Goal: Use online tool/utility: Utilize a website feature to perform a specific function

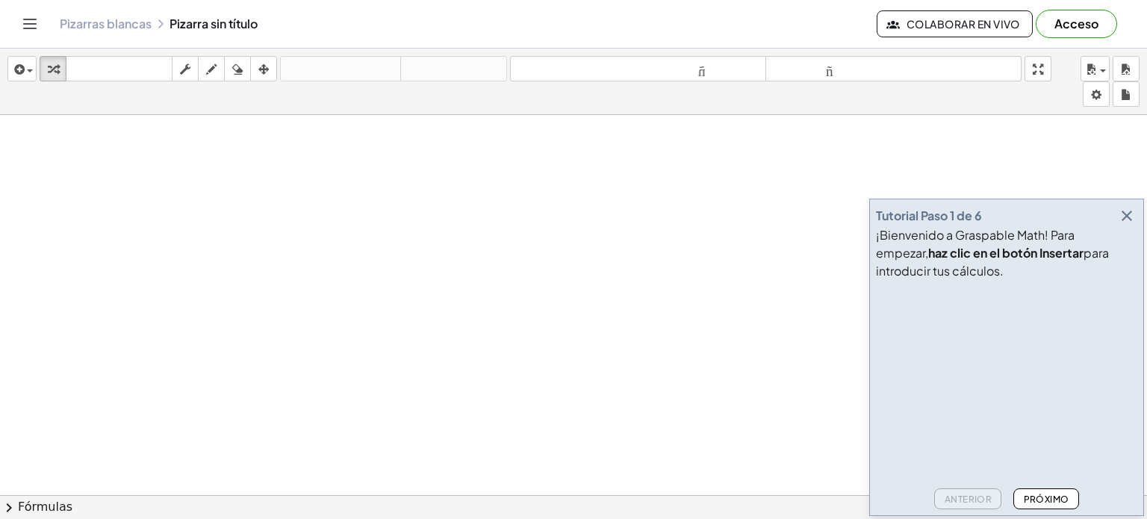
click at [1124, 214] on icon "button" at bounding box center [1127, 216] width 18 height 18
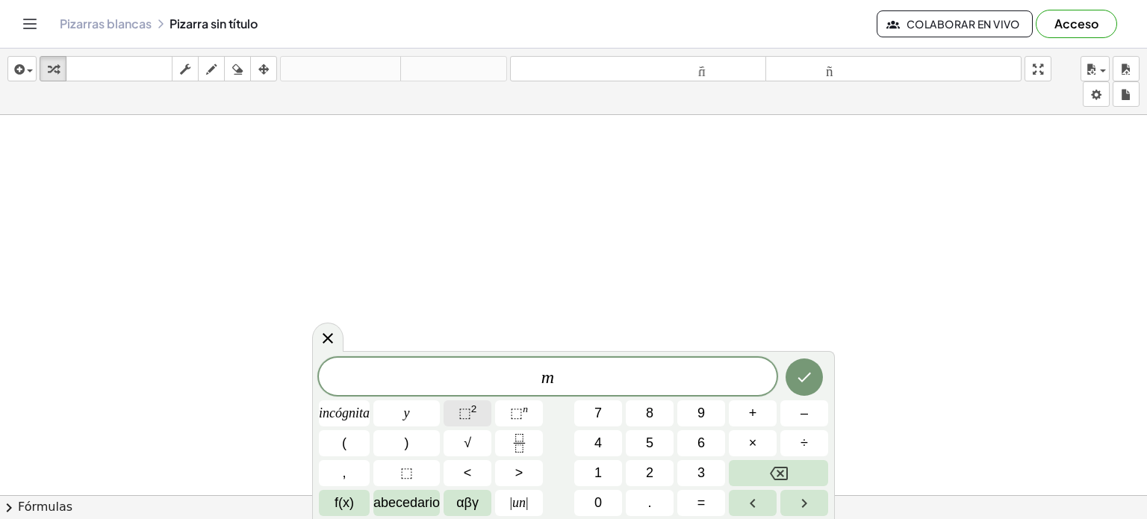
click at [467, 416] on font "⬚" at bounding box center [465, 413] width 13 height 15
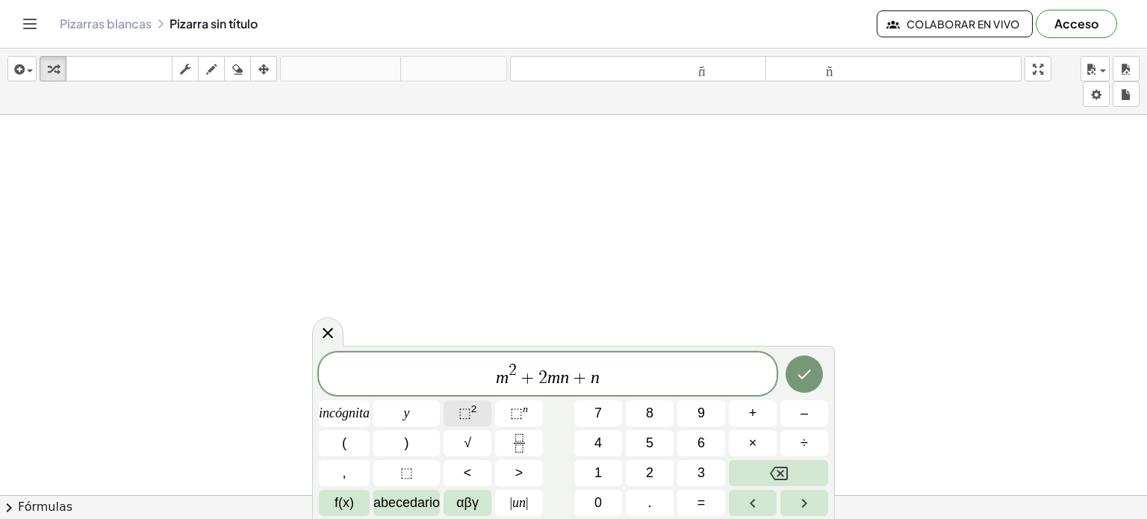
click at [475, 415] on span "⬚ 2" at bounding box center [468, 413] width 19 height 20
click at [810, 382] on icon "Hecho" at bounding box center [804, 374] width 18 height 18
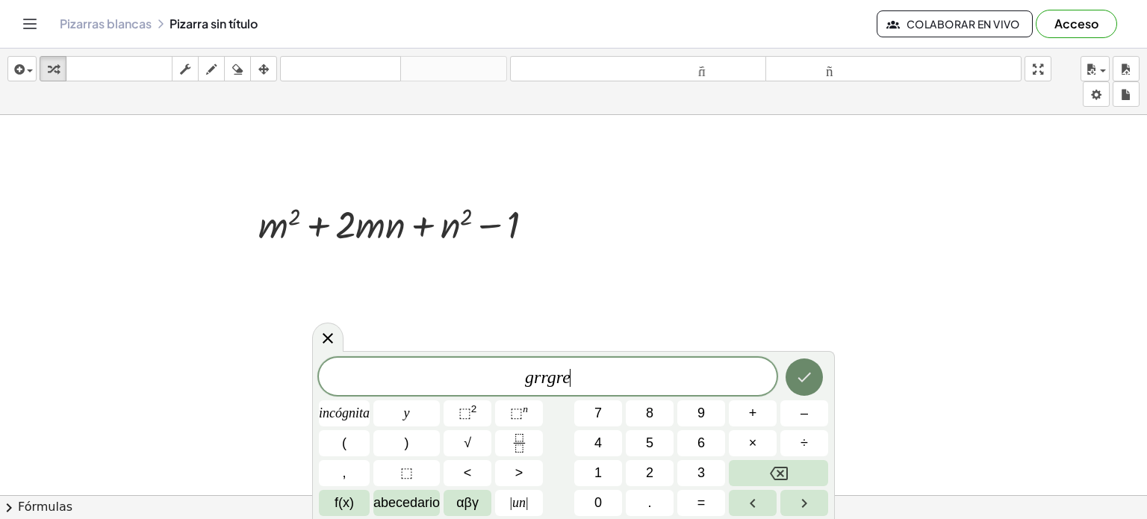
click at [814, 377] on button "Hecho" at bounding box center [804, 376] width 37 height 37
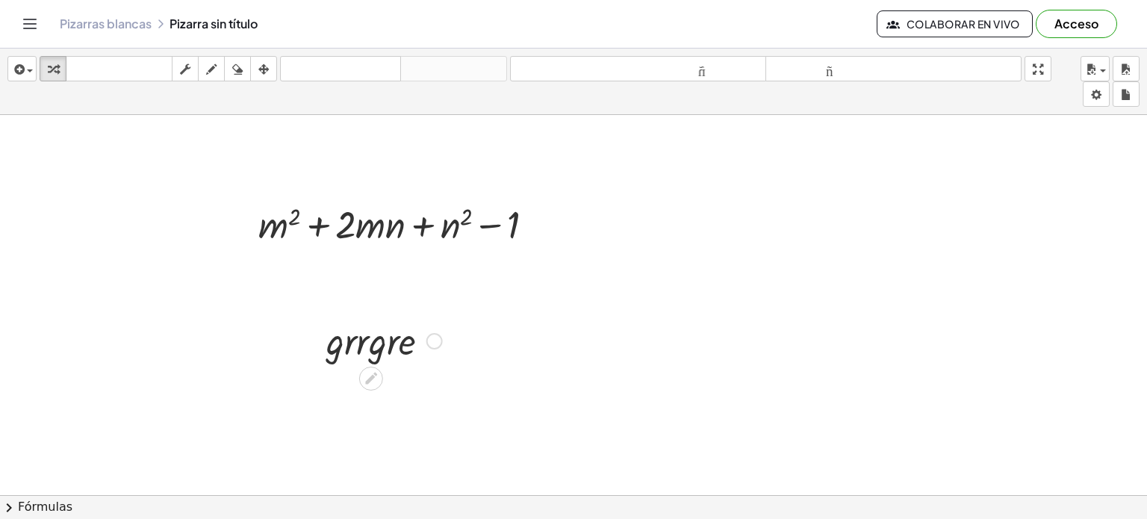
click at [417, 355] on div at bounding box center [384, 339] width 131 height 51
click at [373, 343] on div at bounding box center [384, 339] width 131 height 51
drag, startPoint x: 373, startPoint y: 343, endPoint x: 383, endPoint y: 363, distance: 22.4
click at [385, 349] on div at bounding box center [384, 339] width 131 height 51
click at [386, 352] on div at bounding box center [384, 339] width 131 height 51
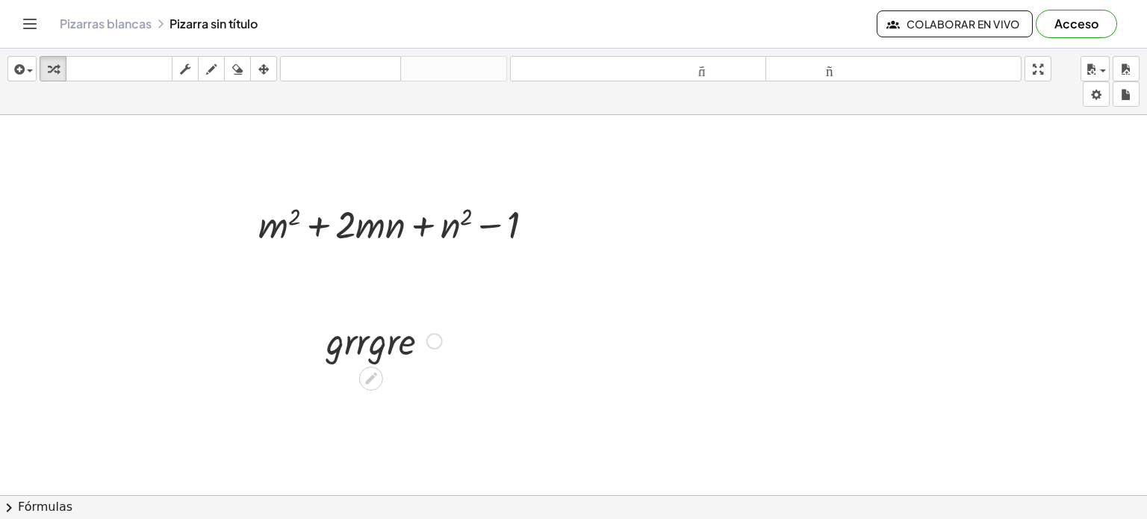
click at [386, 352] on div at bounding box center [384, 339] width 131 height 51
click at [385, 352] on div at bounding box center [384, 339] width 131 height 51
click at [382, 347] on div at bounding box center [384, 339] width 131 height 51
drag, startPoint x: 381, startPoint y: 346, endPoint x: 422, endPoint y: 349, distance: 41.2
click at [390, 349] on div at bounding box center [384, 339] width 131 height 51
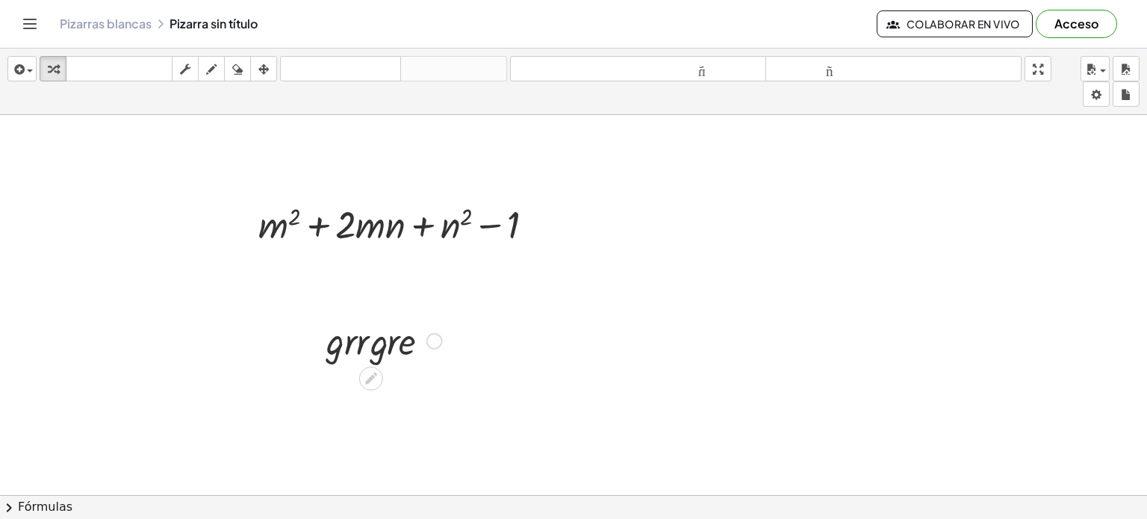
drag, startPoint x: 436, startPoint y: 348, endPoint x: 429, endPoint y: 344, distance: 8.1
click at [435, 347] on div at bounding box center [434, 341] width 16 height 16
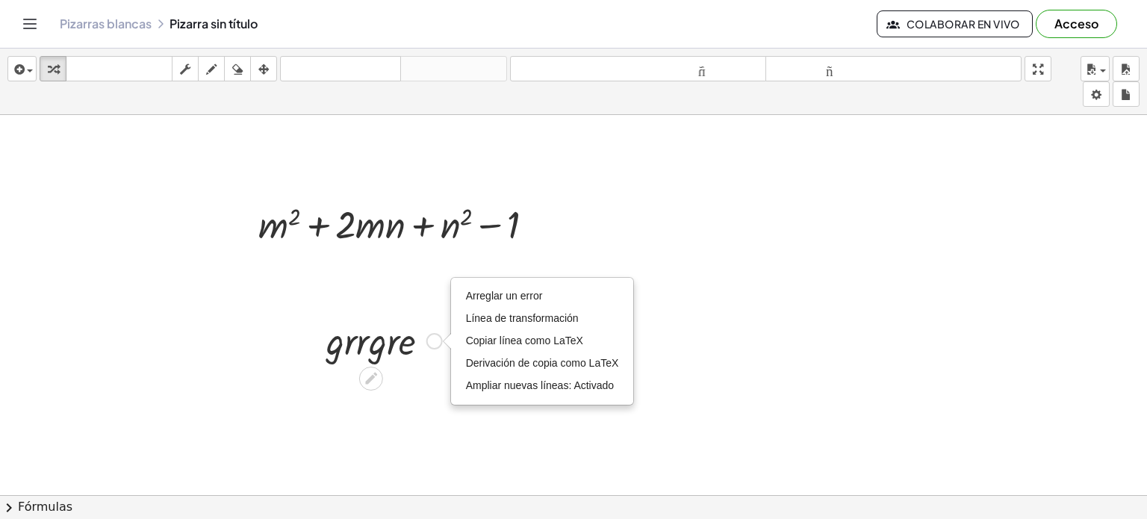
click at [431, 342] on div "Arreglar un error Línea de transformación Copiar línea como LaTeX Derivación de…" at bounding box center [434, 341] width 16 height 16
drag, startPoint x: 392, startPoint y: 349, endPoint x: 371, endPoint y: 347, distance: 21.0
click at [391, 347] on div at bounding box center [384, 339] width 131 height 51
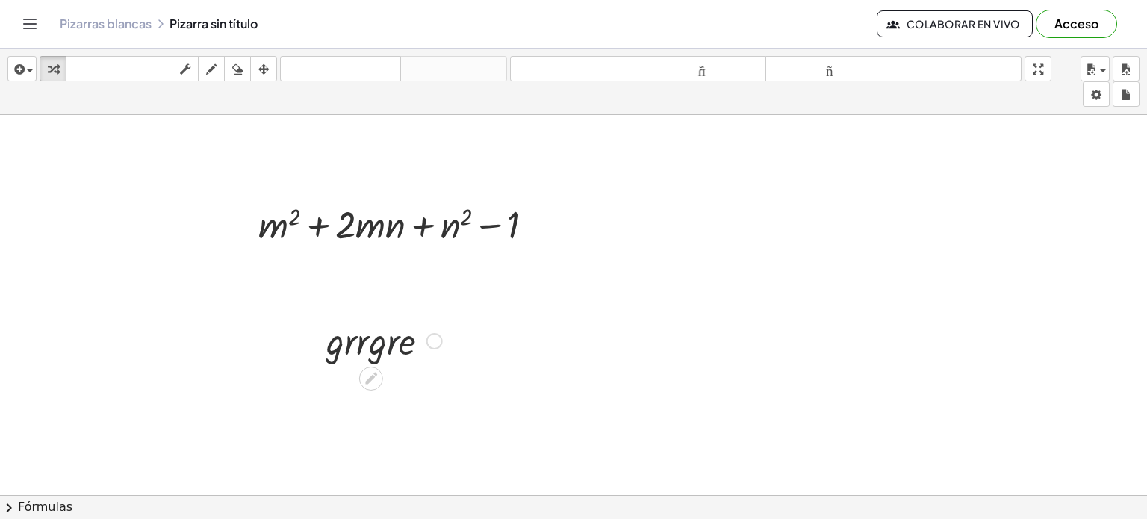
drag, startPoint x: 362, startPoint y: 351, endPoint x: 317, endPoint y: 347, distance: 45.7
click at [332, 352] on div at bounding box center [384, 339] width 131 height 51
click at [317, 347] on div at bounding box center [315, 340] width 22 height 58
drag, startPoint x: 344, startPoint y: 354, endPoint x: 361, endPoint y: 357, distance: 16.7
click at [371, 341] on div "· g · r · r · g · r · e · g · g · r · r · g · r · e Arreglar un error Línea de …" at bounding box center [371, 341] width 0 height 0
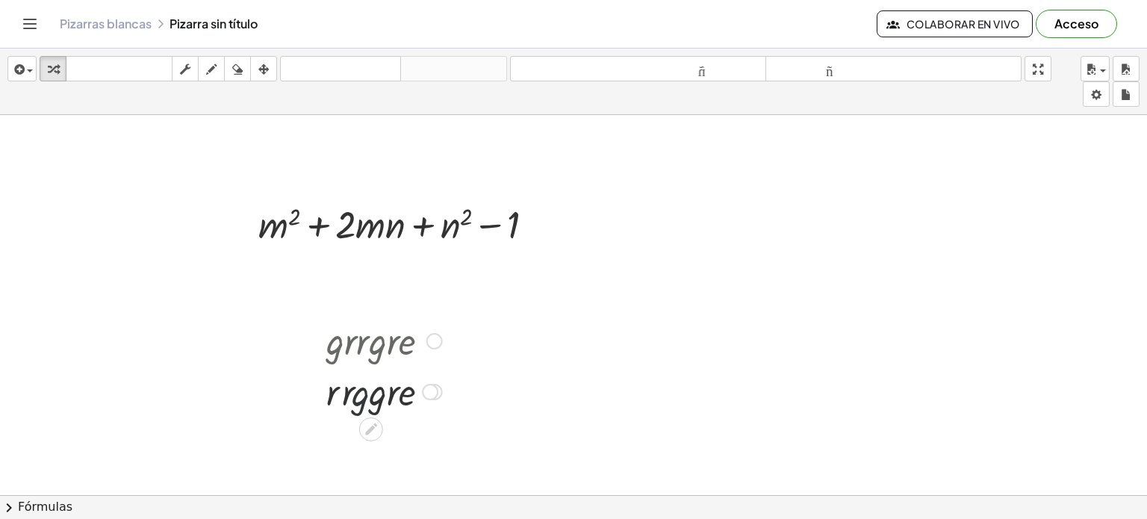
click at [363, 388] on div at bounding box center [384, 390] width 131 height 51
click at [352, 398] on div at bounding box center [384, 390] width 131 height 51
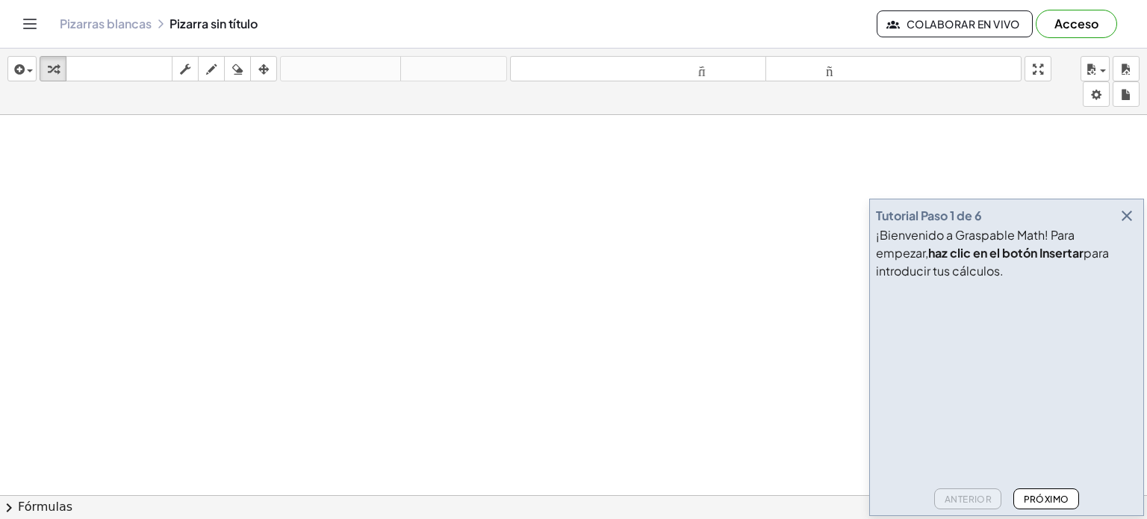
click at [1127, 218] on icon "button" at bounding box center [1127, 216] width 18 height 18
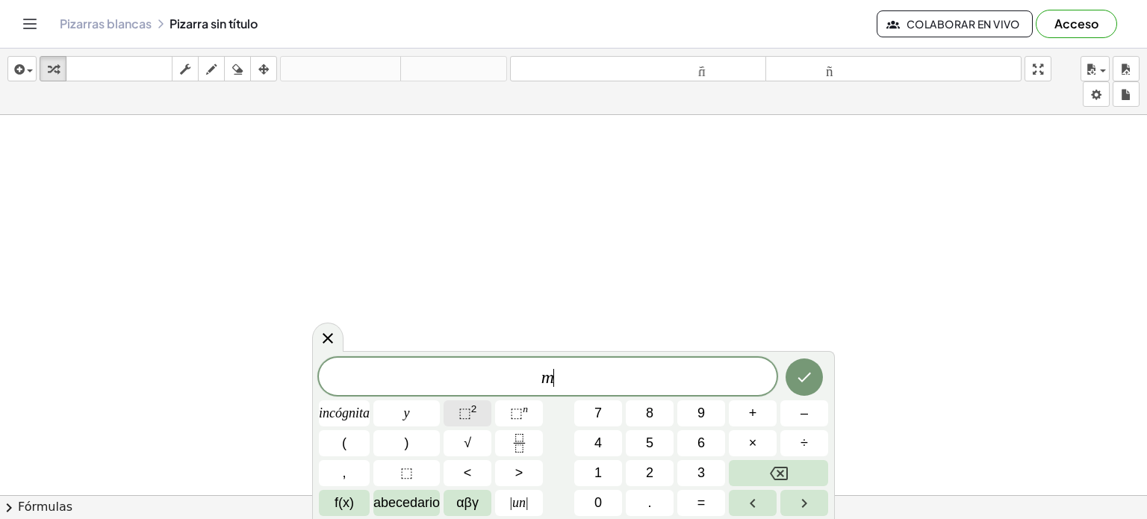
click at [462, 420] on font "⬚" at bounding box center [465, 413] width 13 height 15
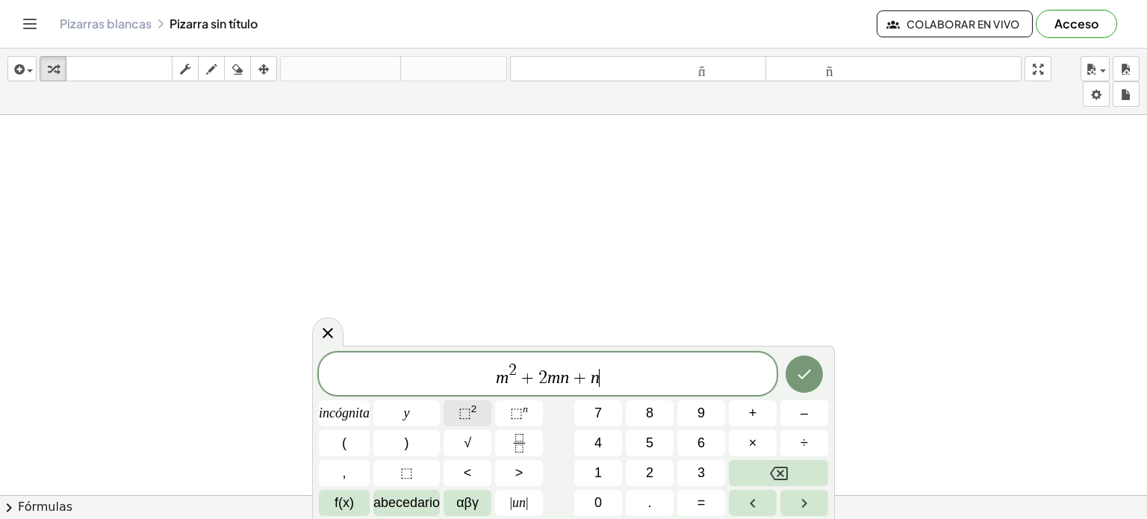
click at [469, 422] on span "⬚ 2" at bounding box center [468, 413] width 19 height 20
click at [798, 373] on icon "Hecho" at bounding box center [804, 374] width 18 height 18
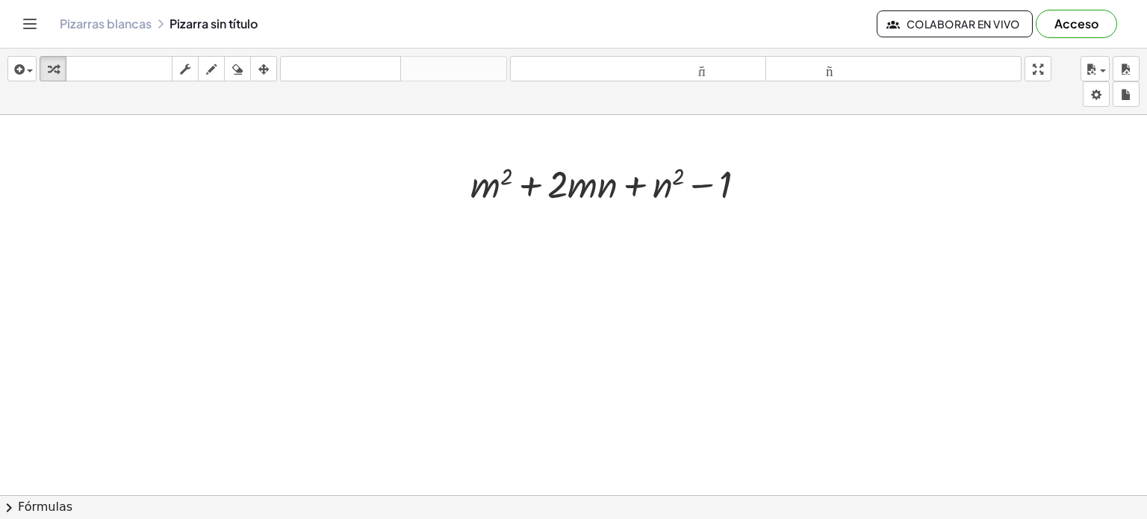
scroll to position [149, 0]
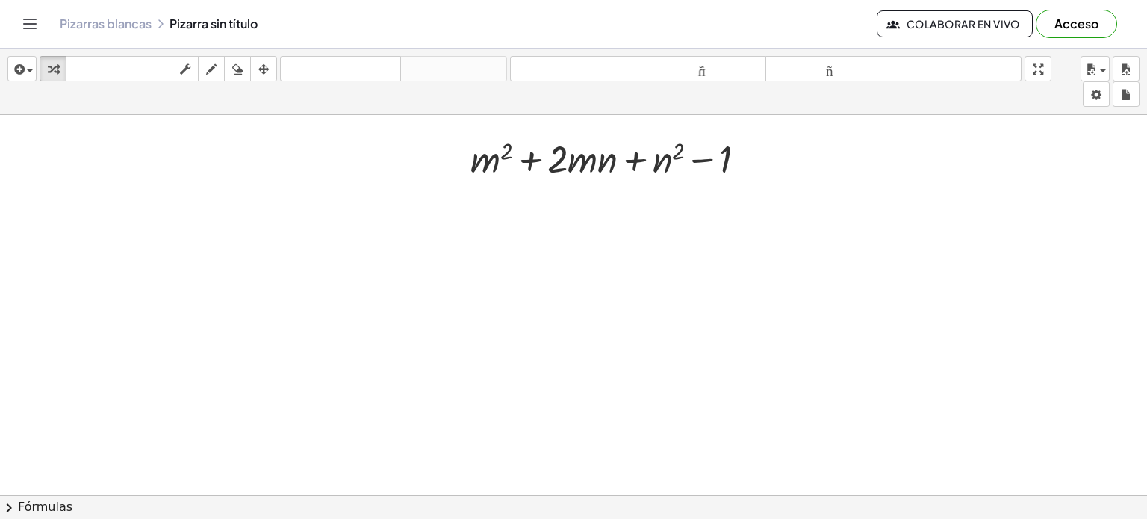
click at [580, 269] on div at bounding box center [573, 406] width 1147 height 880
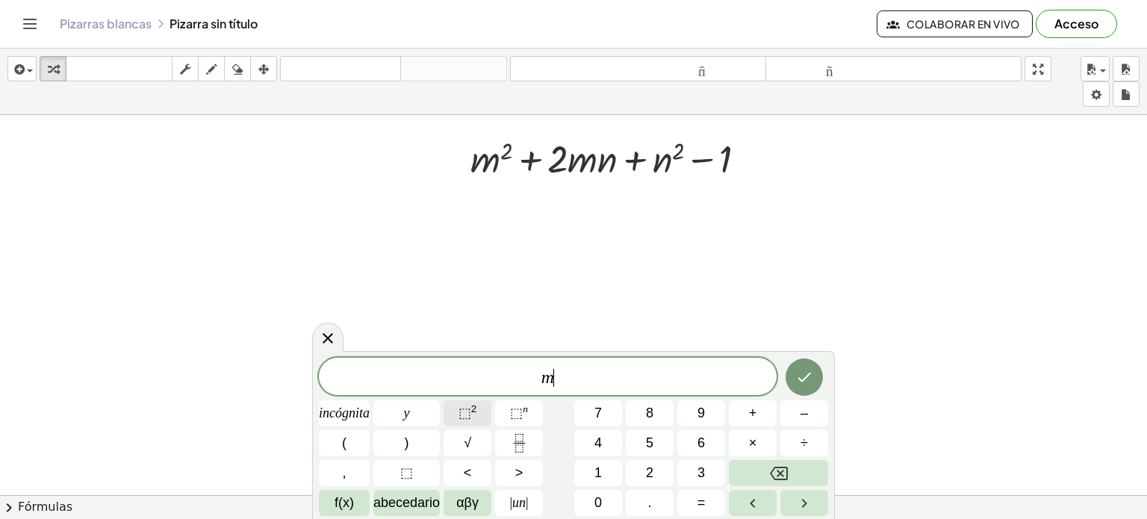
click at [479, 404] on button "⬚ 2" at bounding box center [468, 413] width 48 height 26
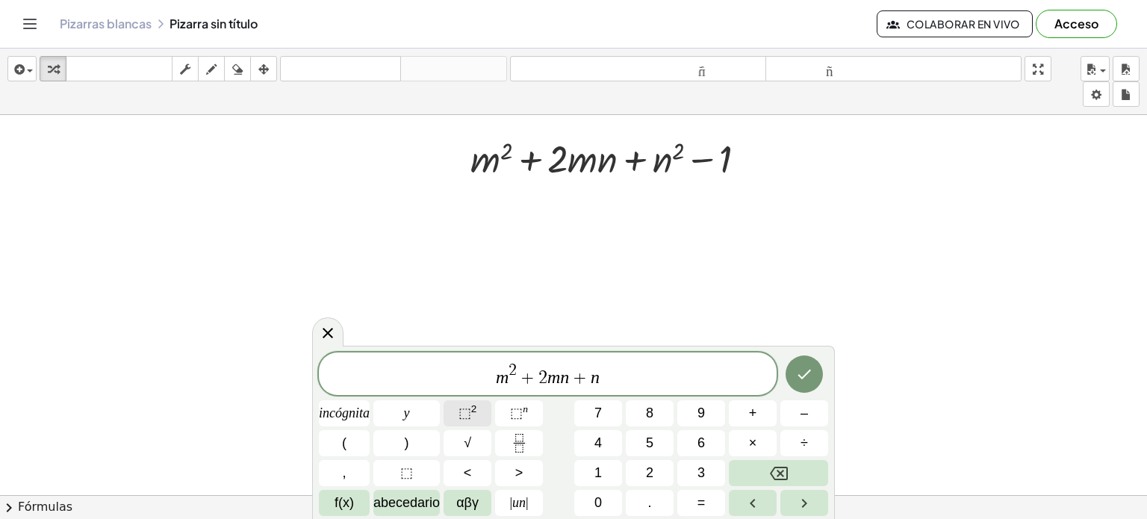
click at [482, 420] on button "⬚ 2" at bounding box center [468, 413] width 48 height 26
click at [487, 381] on span "(" at bounding box center [487, 372] width 10 height 28
click at [653, 380] on span "( ) ( m 2 + 2 m n + n 2 ) ​" at bounding box center [548, 373] width 458 height 31
click at [490, 379] on span ")" at bounding box center [491, 376] width 10 height 22
click at [491, 376] on span "( ​ ) ( m 2 + 2 m n + n 2 )" at bounding box center [548, 373] width 458 height 31
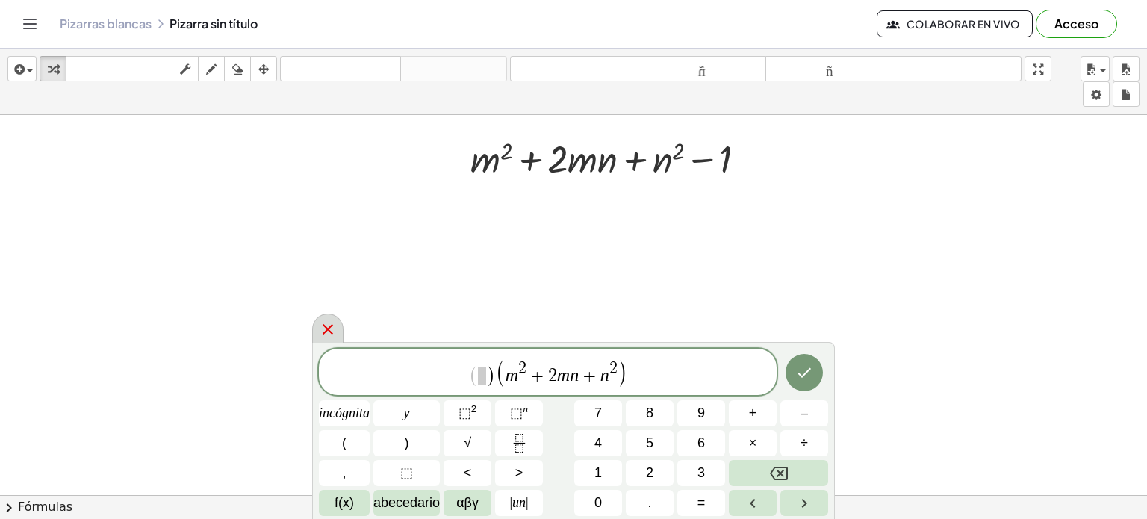
click at [319, 320] on icon at bounding box center [328, 329] width 18 height 18
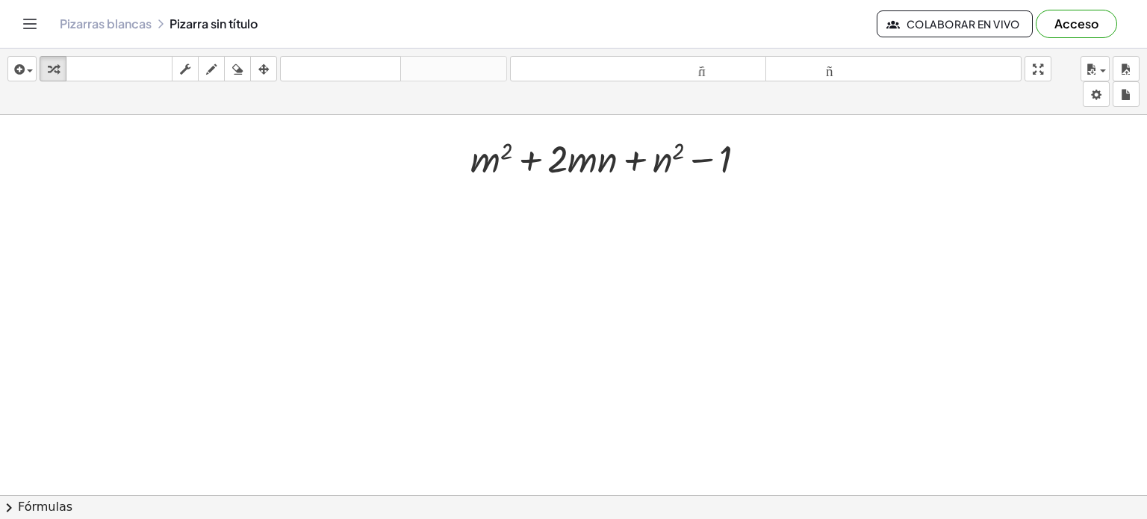
click at [562, 229] on div at bounding box center [573, 406] width 1147 height 880
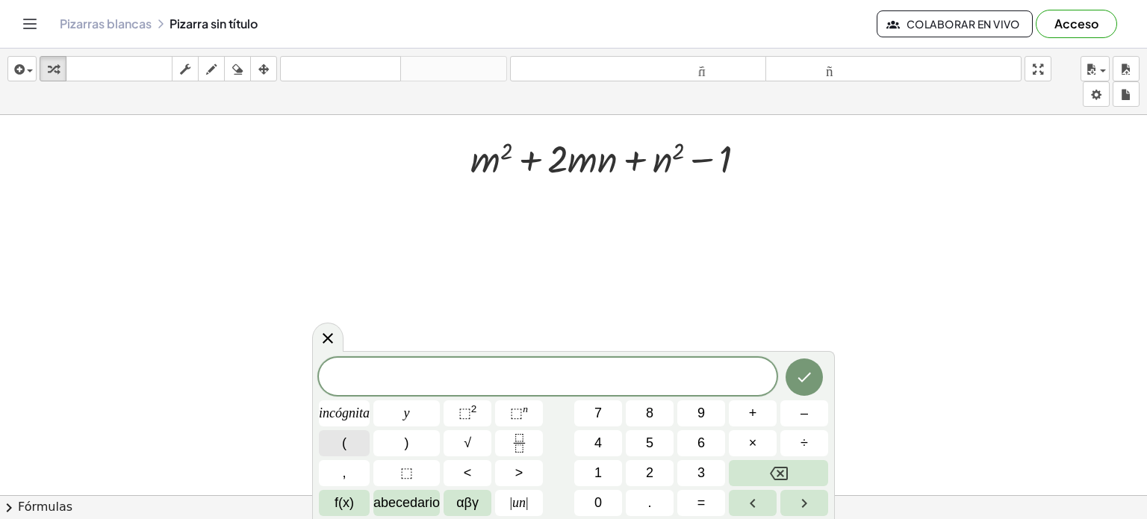
click at [332, 447] on button "(" at bounding box center [344, 443] width 51 height 26
click at [479, 408] on button "⬚ 2" at bounding box center [468, 413] width 48 height 26
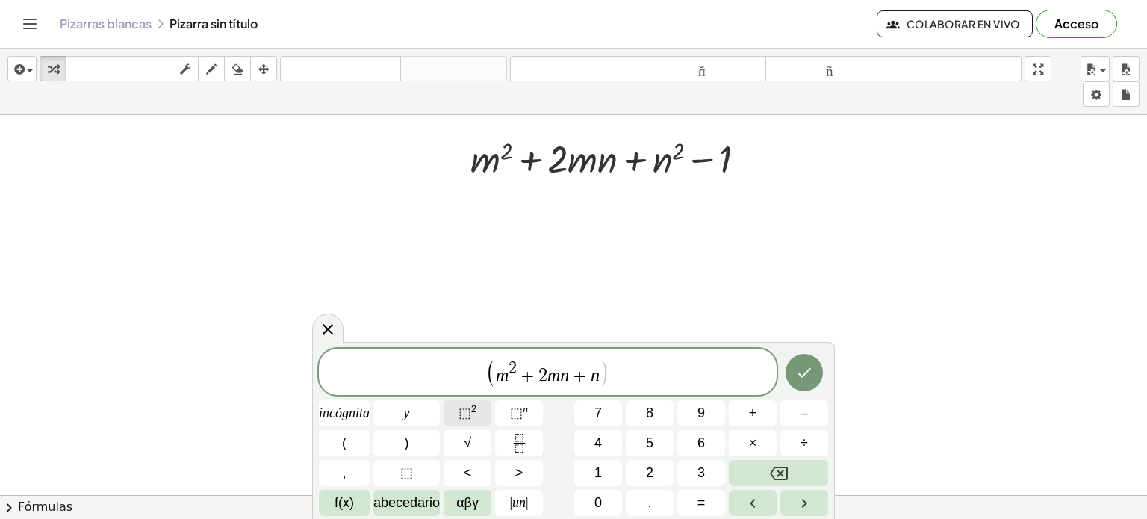
click at [463, 413] on font "⬚" at bounding box center [465, 413] width 13 height 15
click at [406, 442] on button ")" at bounding box center [406, 443] width 66 height 26
click at [810, 374] on icon "Hecho" at bounding box center [804, 373] width 18 height 18
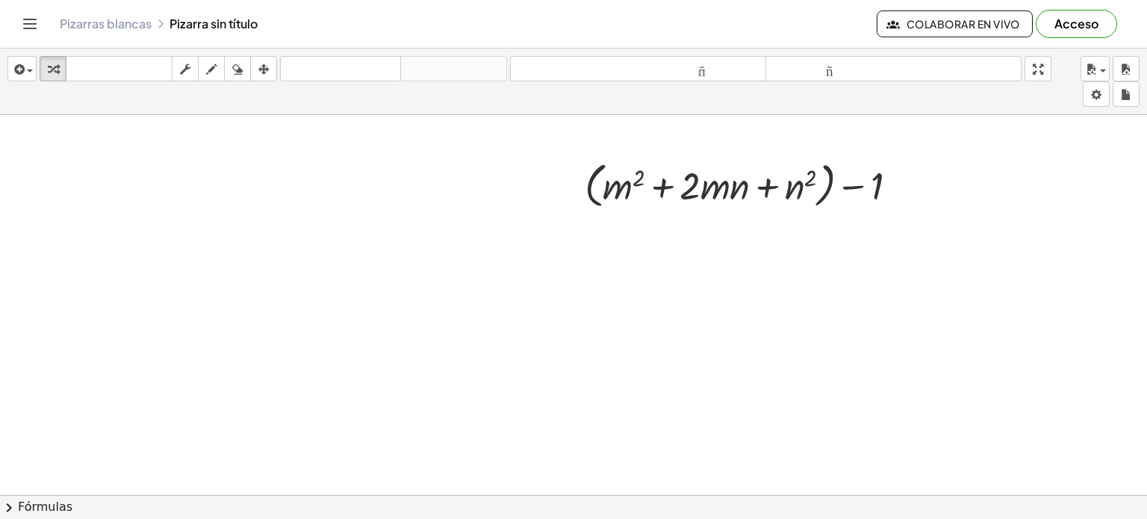
scroll to position [224, 0]
click at [662, 288] on div at bounding box center [573, 331] width 1147 height 880
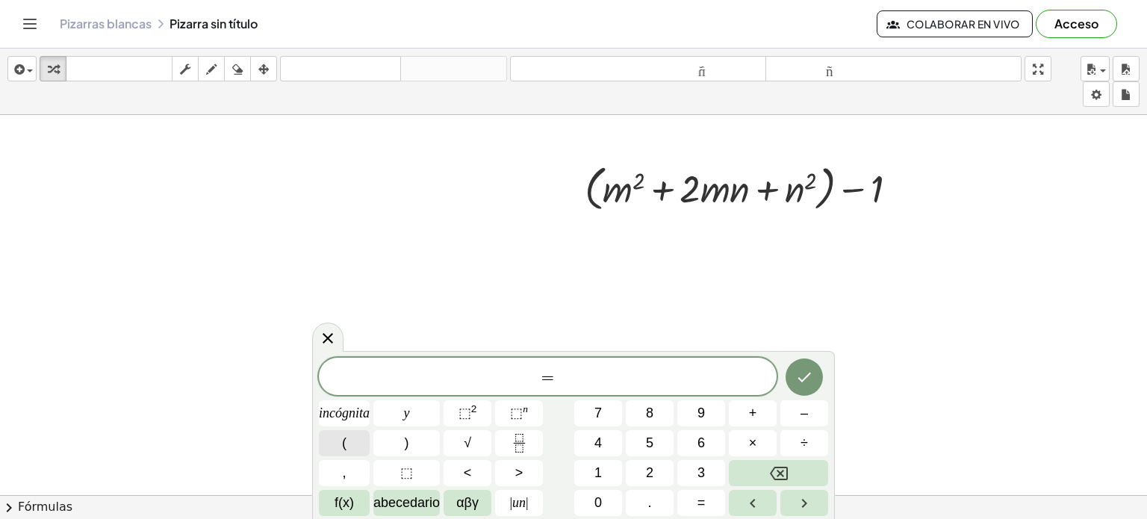
click at [336, 444] on button "(" at bounding box center [344, 443] width 51 height 26
click at [412, 448] on button ")" at bounding box center [406, 443] width 66 height 26
click at [467, 417] on font "⬚" at bounding box center [465, 413] width 13 height 15
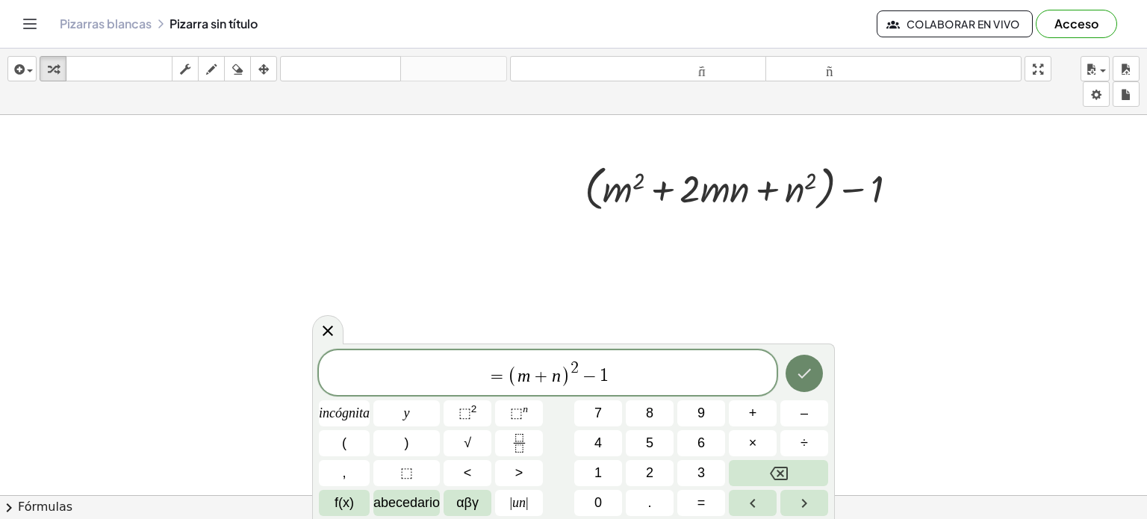
click at [807, 377] on icon "Hecho" at bounding box center [804, 373] width 18 height 18
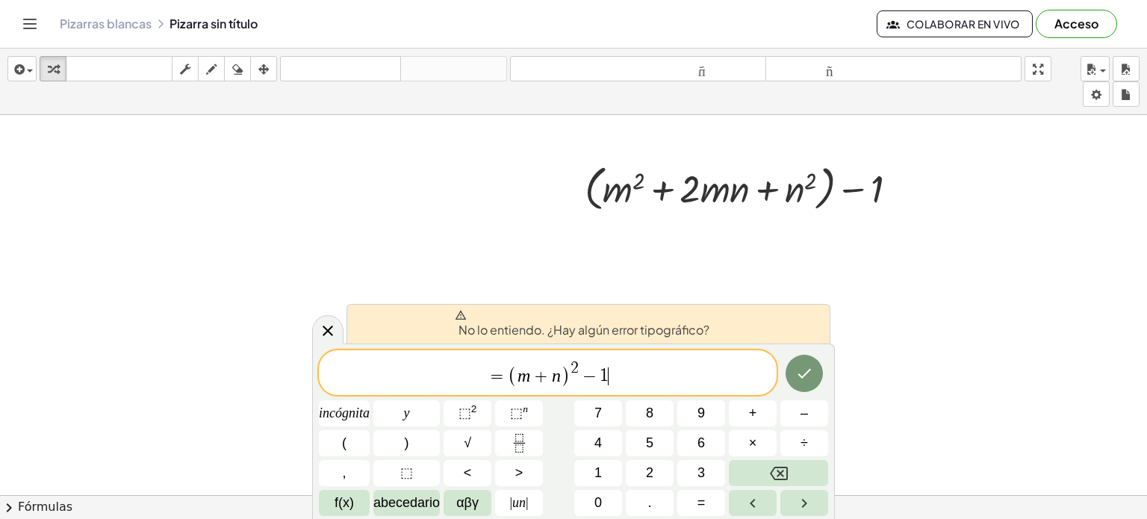
click at [505, 376] on span "=" at bounding box center [498, 376] width 22 height 18
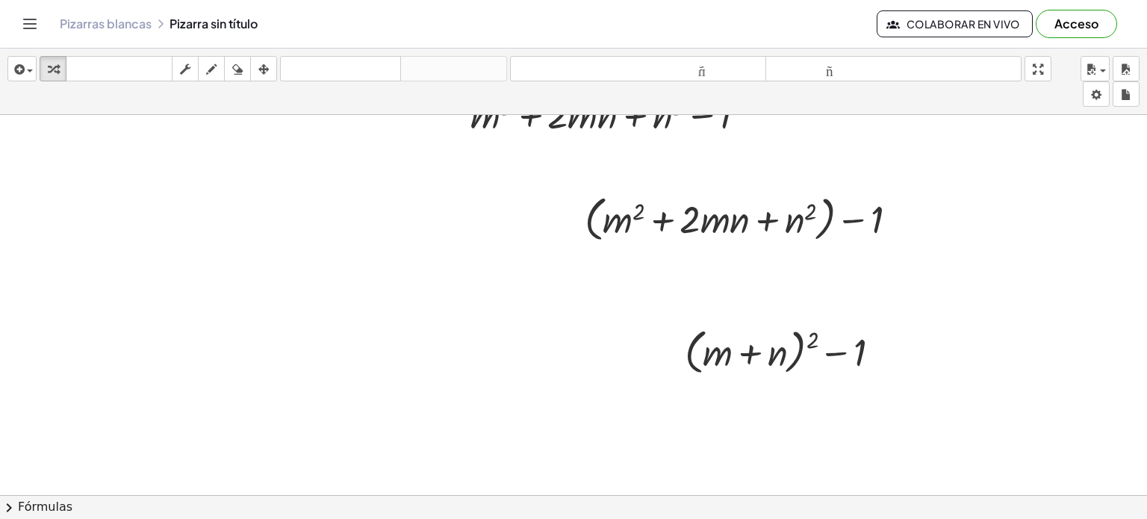
scroll to position [149, 0]
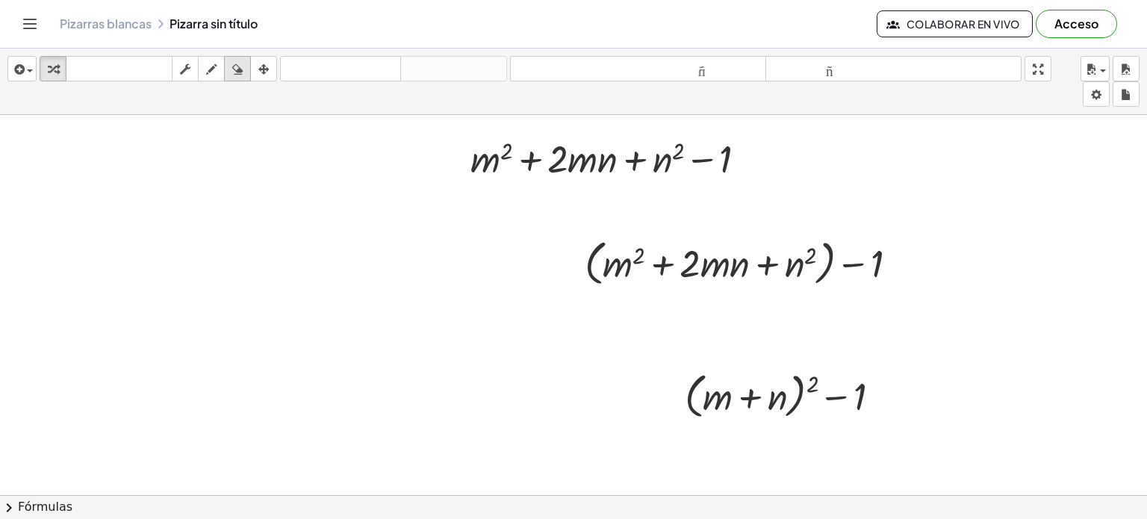
click at [232, 60] on div "button" at bounding box center [237, 69] width 19 height 18
click at [714, 394] on div at bounding box center [573, 406] width 1147 height 880
click at [750, 394] on div at bounding box center [573, 406] width 1147 height 880
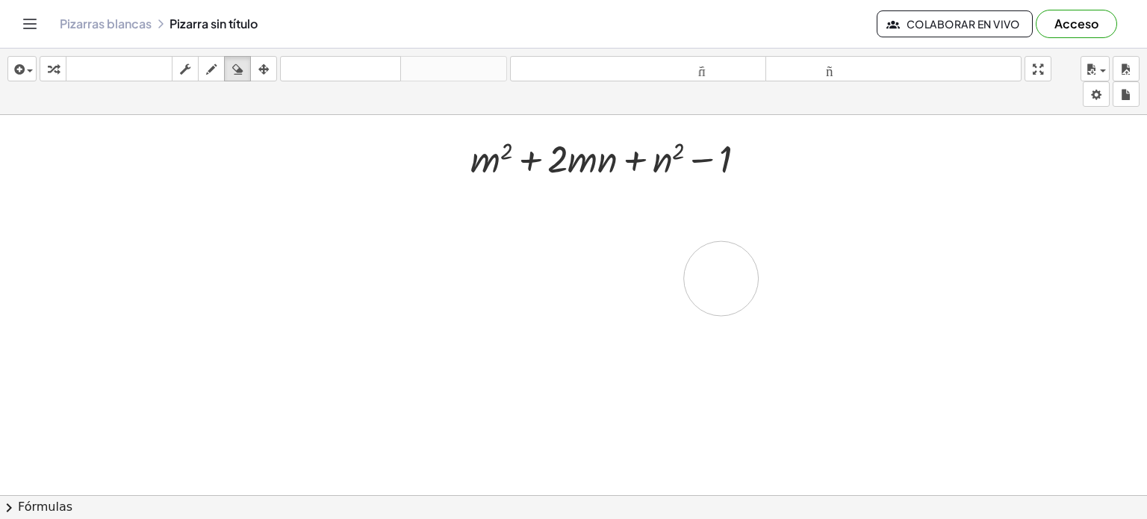
drag, startPoint x: 666, startPoint y: 379, endPoint x: 729, endPoint y: 275, distance: 121.3
click at [699, 276] on div at bounding box center [573, 406] width 1147 height 880
drag, startPoint x: 578, startPoint y: 249, endPoint x: 860, endPoint y: 289, distance: 284.4
click at [872, 276] on div at bounding box center [573, 406] width 1147 height 880
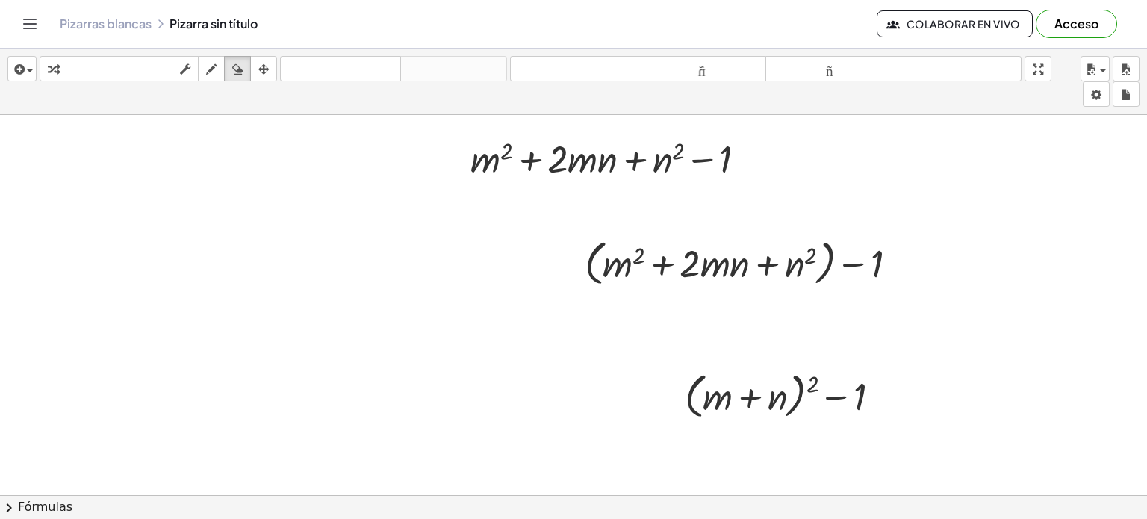
click at [860, 289] on div at bounding box center [573, 406] width 1147 height 880
click at [866, 278] on div at bounding box center [573, 406] width 1147 height 880
click at [868, 275] on div at bounding box center [573, 406] width 1147 height 880
click at [815, 255] on div at bounding box center [573, 406] width 1147 height 880
click at [779, 258] on div at bounding box center [573, 406] width 1147 height 880
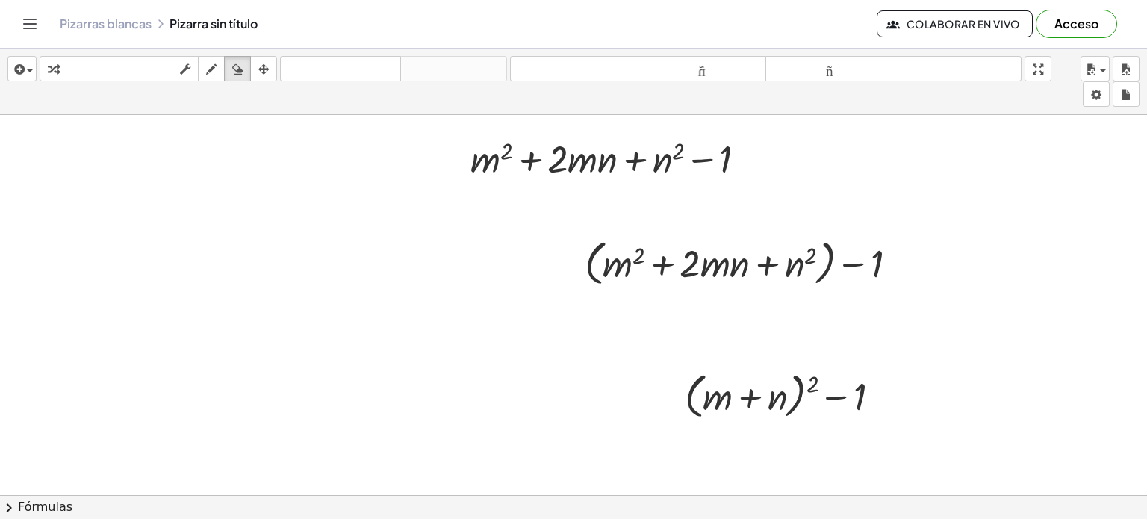
click at [738, 281] on div at bounding box center [573, 406] width 1147 height 880
click at [737, 280] on div at bounding box center [573, 406] width 1147 height 880
drag, startPoint x: 737, startPoint y: 280, endPoint x: 612, endPoint y: 271, distance: 125.0
click at [735, 280] on div at bounding box center [573, 406] width 1147 height 880
click at [644, 278] on div at bounding box center [573, 406] width 1147 height 880
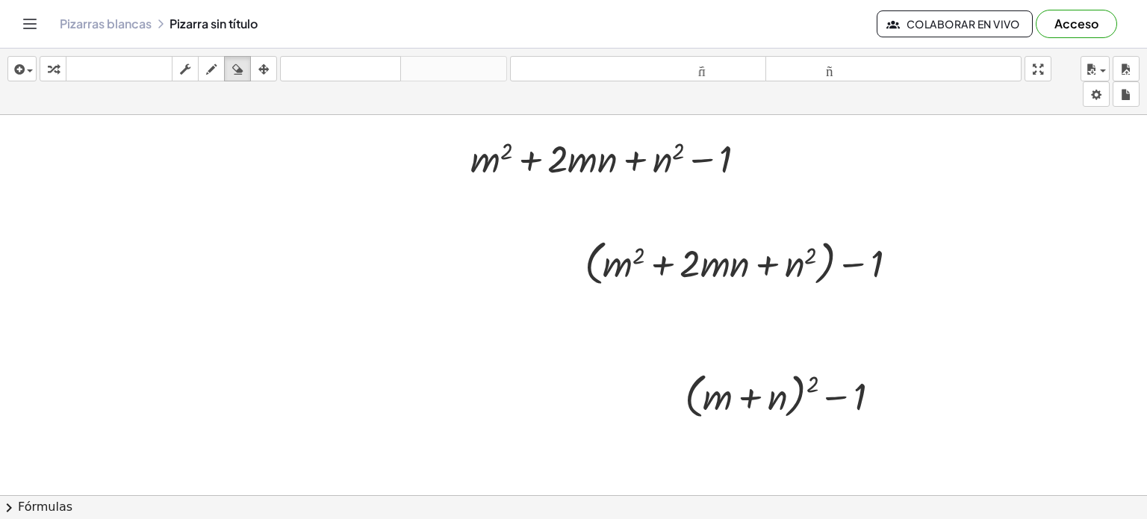
drag, startPoint x: 580, startPoint y: 277, endPoint x: 565, endPoint y: 273, distance: 16.3
click at [568, 276] on div at bounding box center [573, 406] width 1147 height 880
click at [575, 271] on div at bounding box center [573, 406] width 1147 height 880
drag, startPoint x: 600, startPoint y: 270, endPoint x: 398, endPoint y: 201, distance: 214.0
click at [603, 270] on div at bounding box center [573, 406] width 1147 height 880
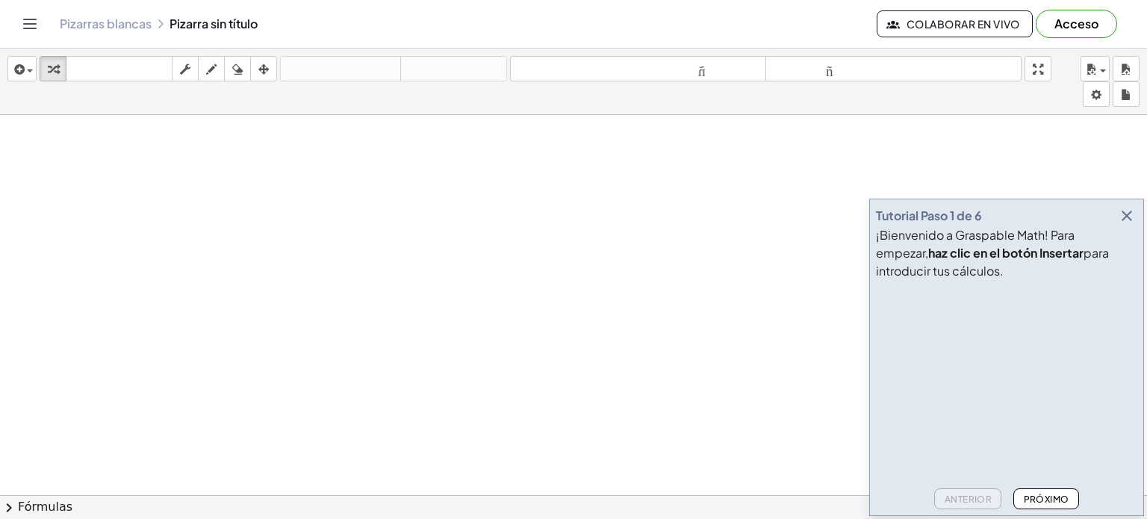
click at [1125, 218] on icon "button" at bounding box center [1127, 216] width 18 height 18
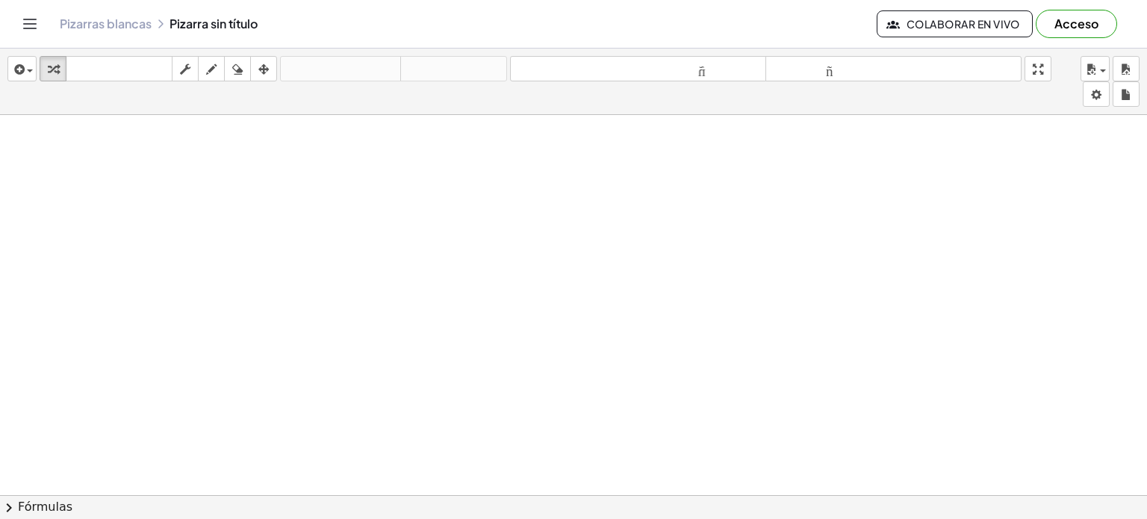
click at [90, 146] on div at bounding box center [573, 496] width 1147 height 762
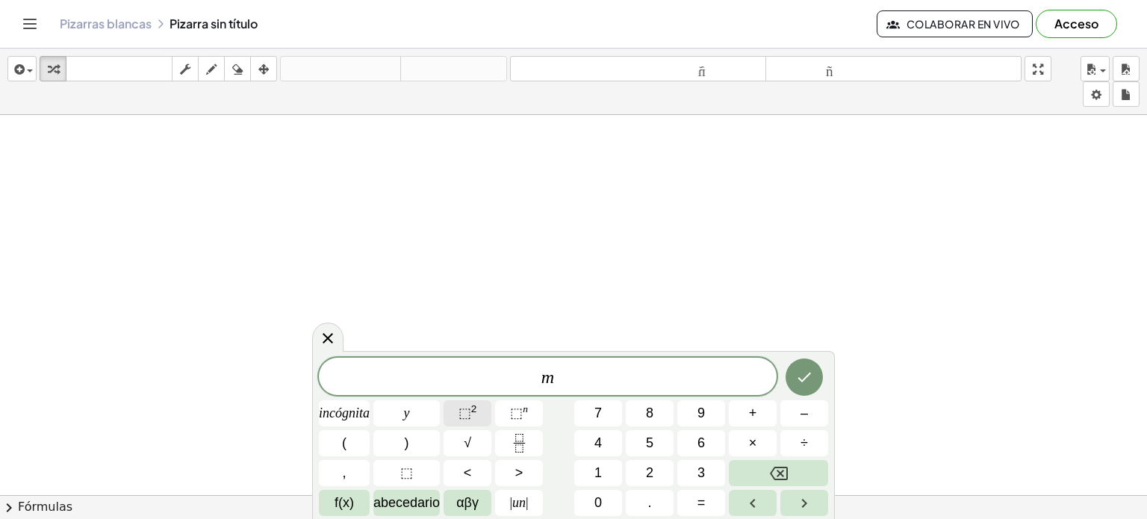
click at [450, 416] on button "⬚ 2" at bounding box center [468, 413] width 48 height 26
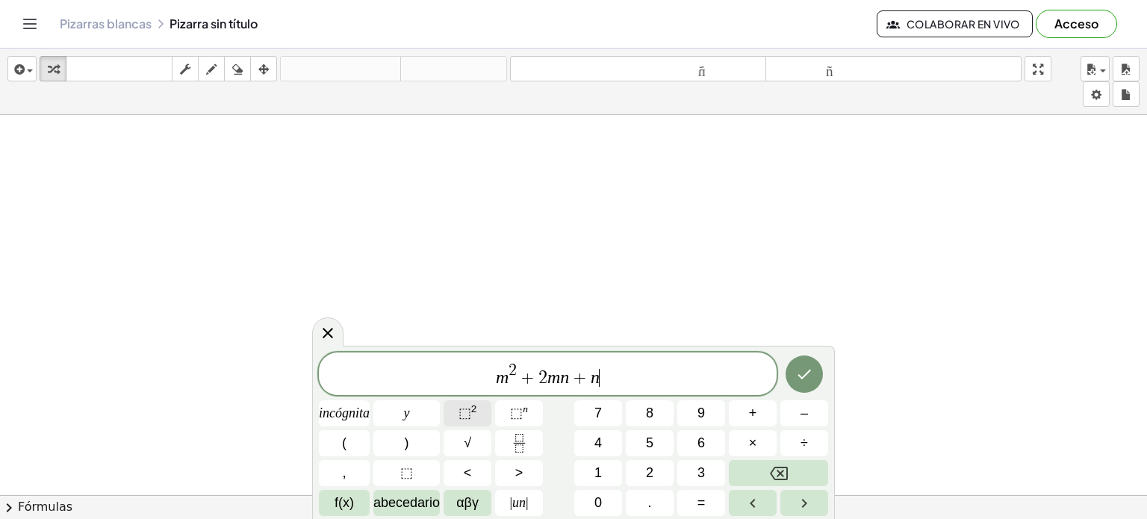
click at [469, 410] on font "⬚" at bounding box center [465, 413] width 13 height 15
click at [809, 364] on button "Hecho" at bounding box center [804, 373] width 37 height 37
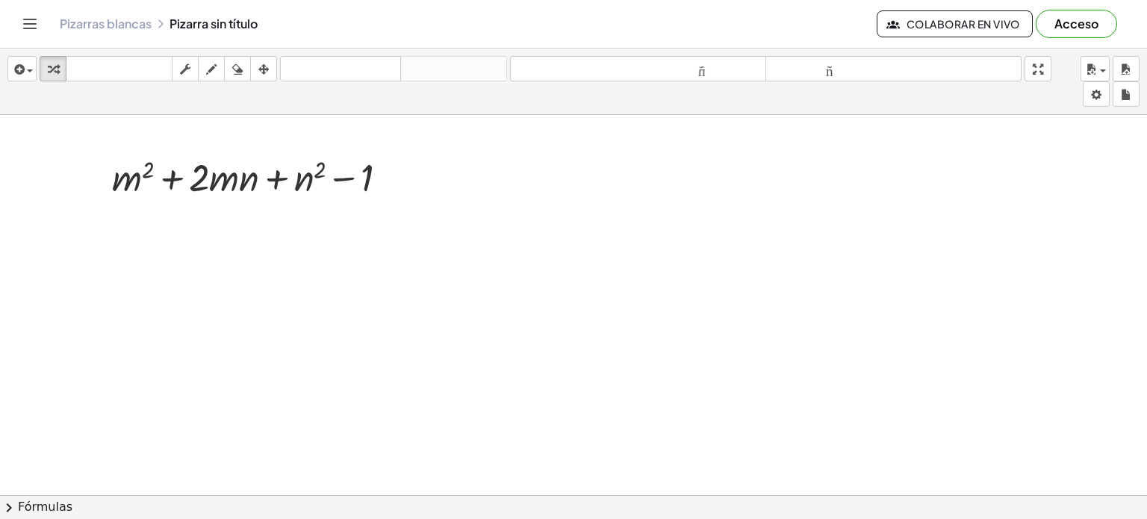
click at [184, 260] on div at bounding box center [573, 496] width 1147 height 762
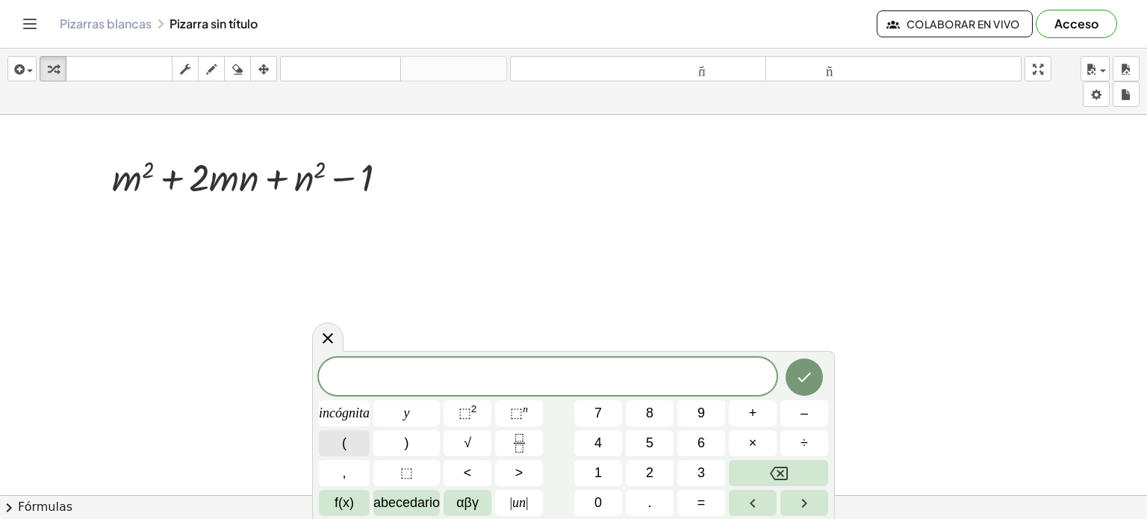
click at [348, 437] on button "(" at bounding box center [344, 443] width 51 height 26
click at [462, 408] on font "⬚" at bounding box center [465, 413] width 13 height 15
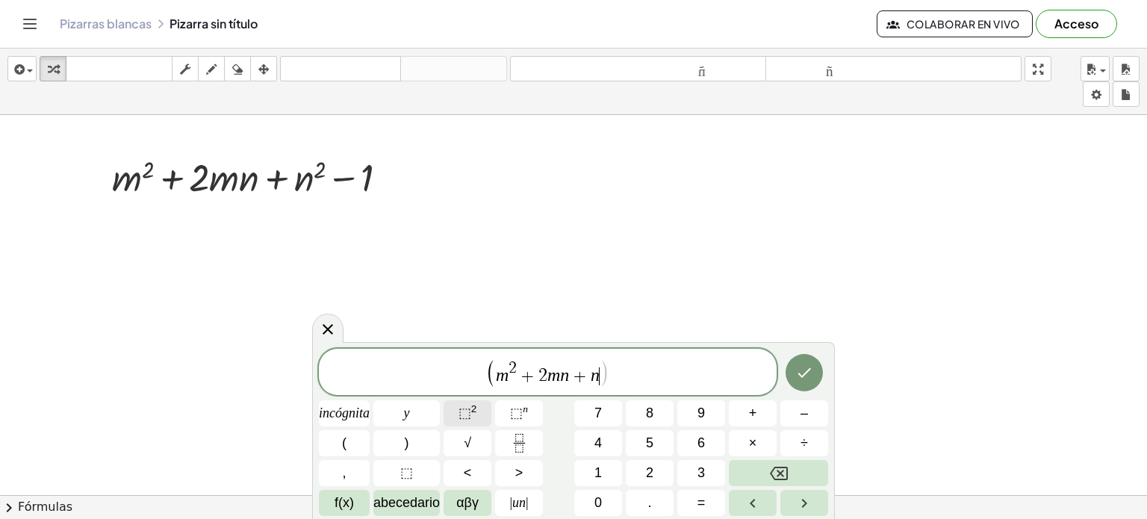
click at [473, 413] on font "2" at bounding box center [474, 408] width 6 height 11
click at [413, 442] on button ")" at bounding box center [406, 443] width 66 height 26
click at [799, 368] on icon "Hecho" at bounding box center [804, 373] width 18 height 18
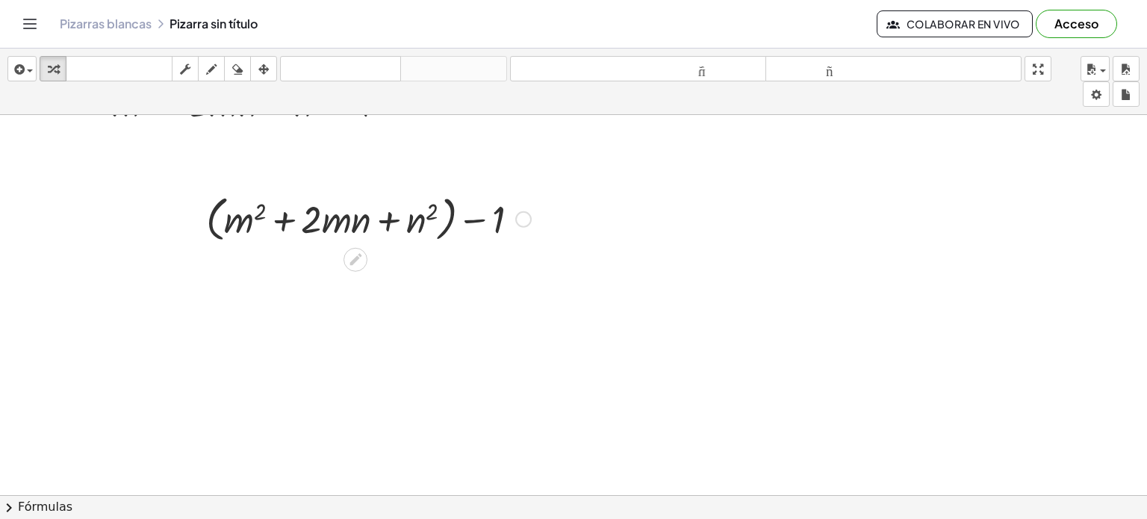
scroll to position [149, 0]
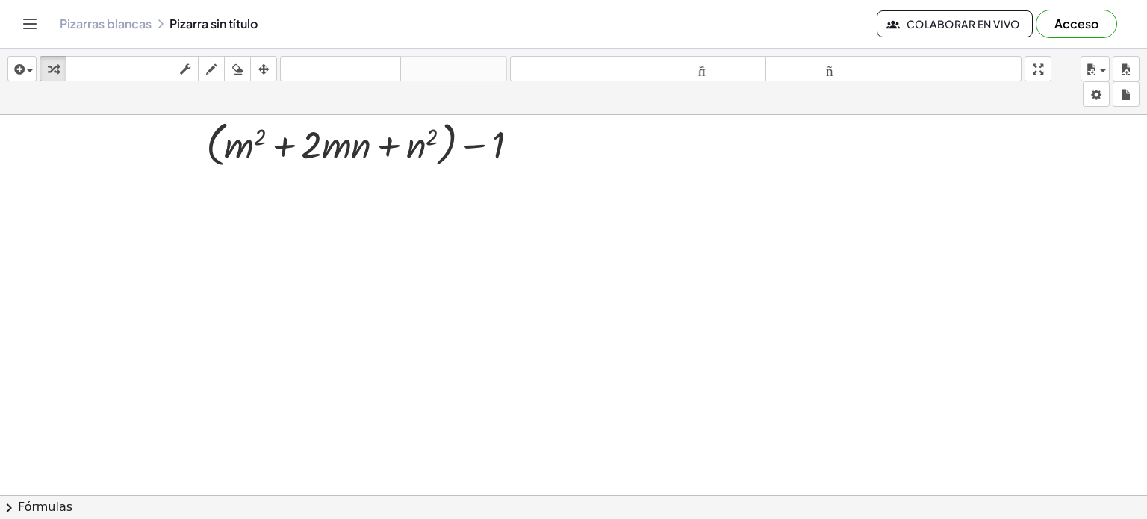
click at [228, 214] on div at bounding box center [573, 347] width 1147 height 762
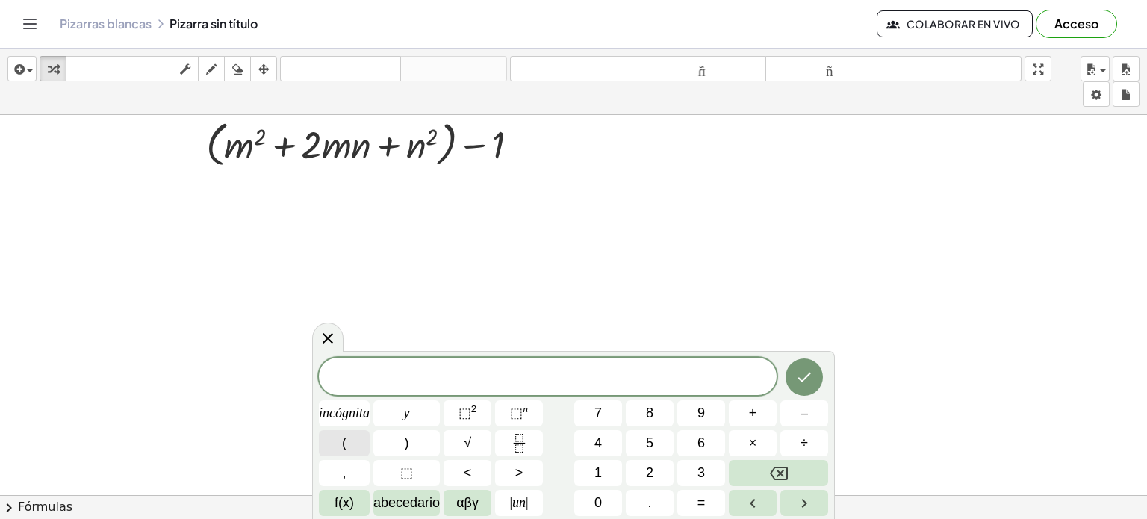
click at [347, 450] on button "(" at bounding box center [344, 443] width 51 height 26
click at [389, 435] on button ")" at bounding box center [406, 443] width 66 height 26
click at [472, 414] on font "2" at bounding box center [474, 408] width 6 height 11
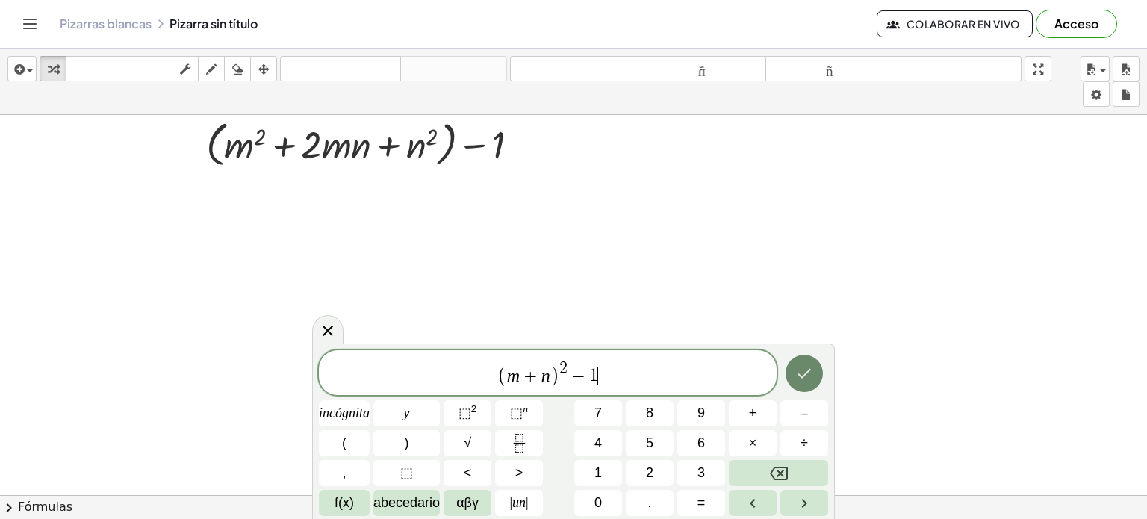
click at [805, 373] on icon "Hecho" at bounding box center [804, 373] width 18 height 18
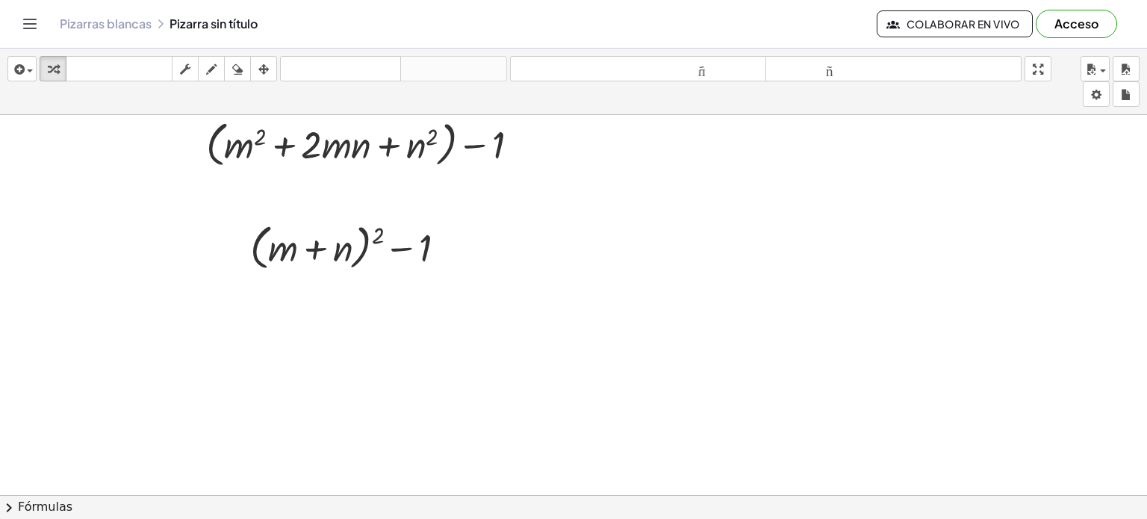
scroll to position [224, 0]
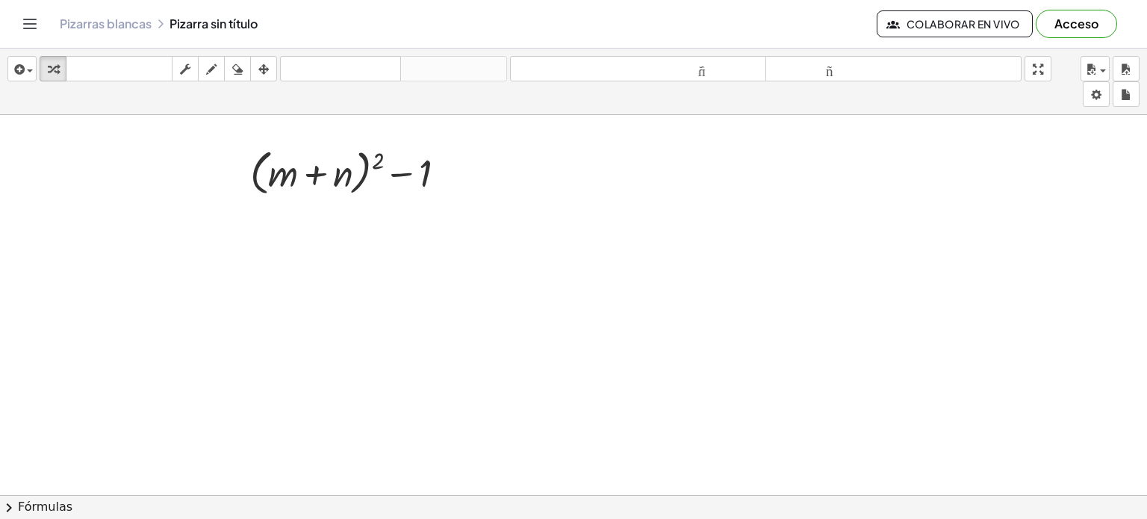
click at [263, 239] on div at bounding box center [573, 272] width 1147 height 762
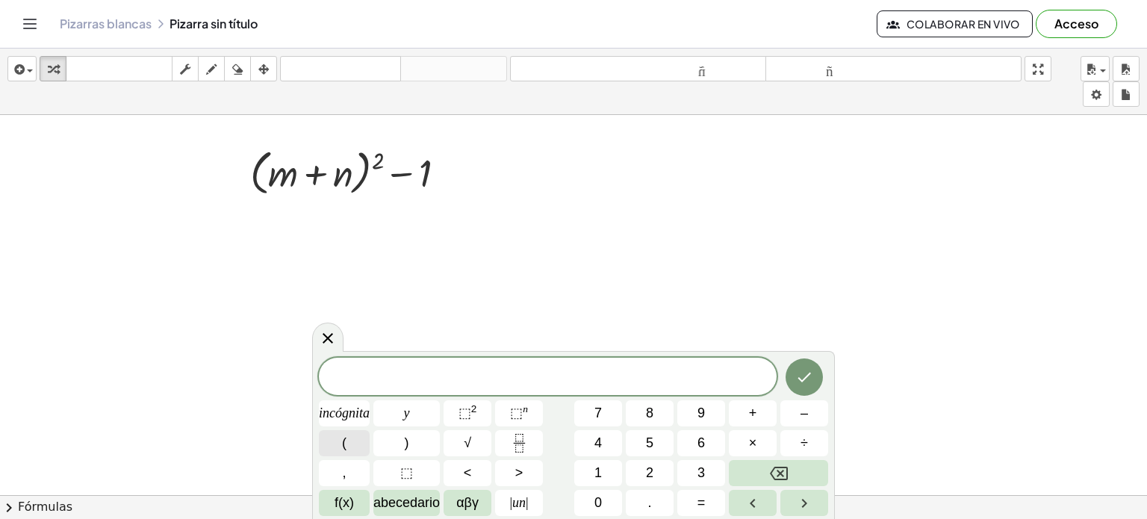
click at [357, 438] on button "(" at bounding box center [344, 443] width 51 height 26
click at [395, 438] on button ")" at bounding box center [406, 443] width 66 height 26
click at [338, 435] on button "(" at bounding box center [344, 443] width 51 height 26
click at [408, 444] on font ")" at bounding box center [407, 442] width 4 height 15
click at [804, 388] on button "Hecho" at bounding box center [804, 375] width 37 height 37
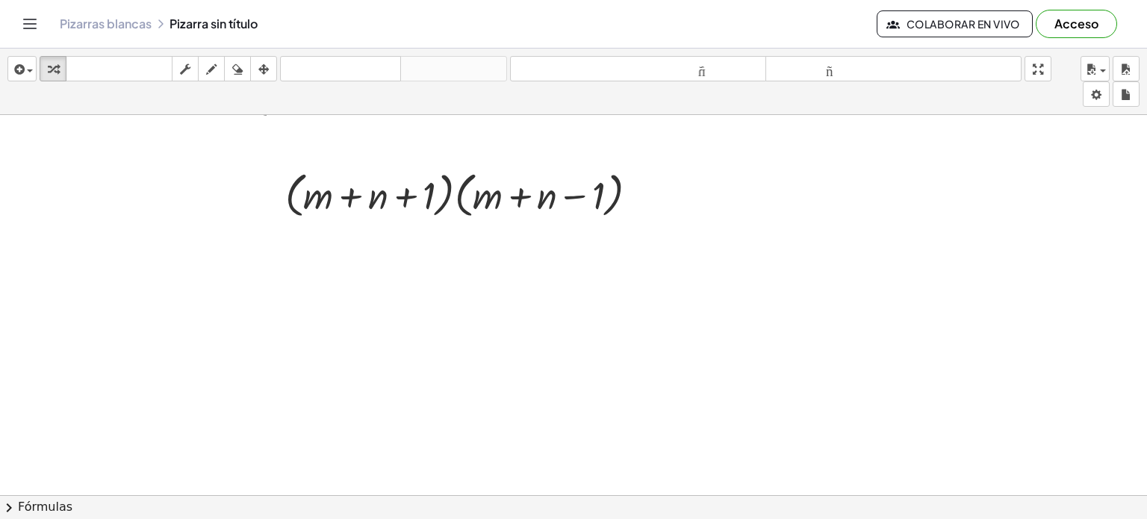
scroll to position [373, 0]
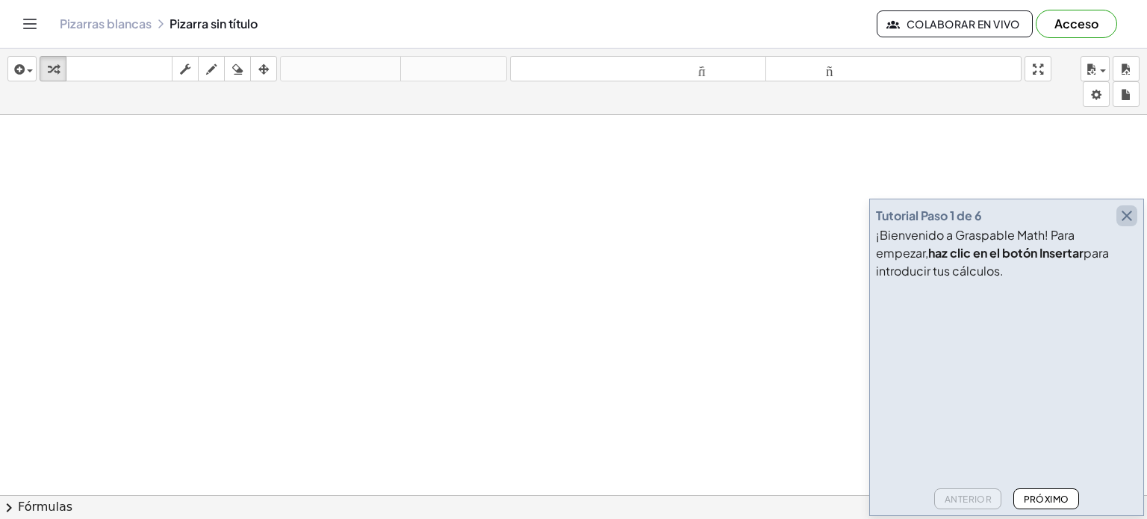
click at [1122, 208] on icon "button" at bounding box center [1127, 216] width 18 height 18
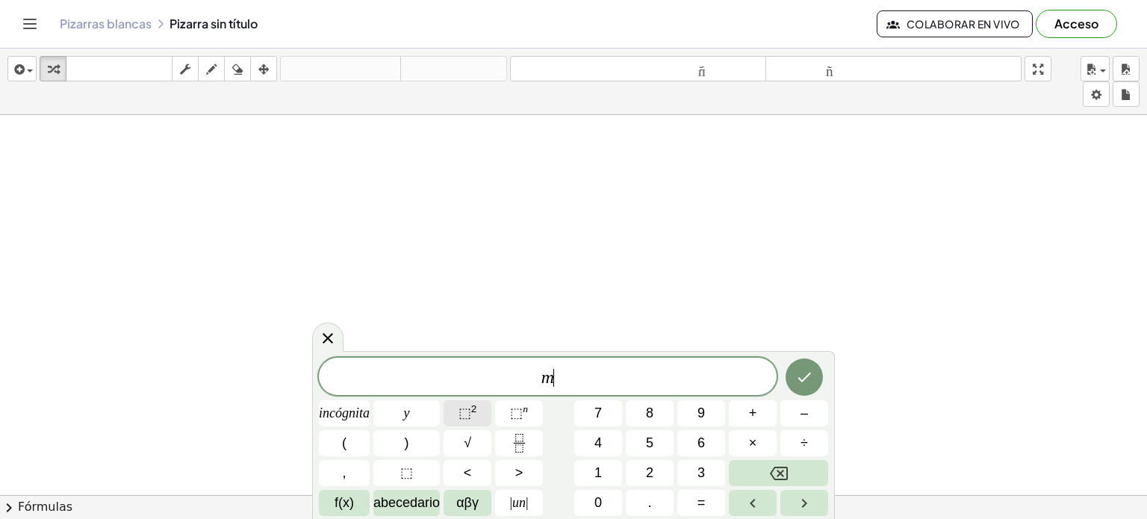
click at [475, 408] on font "2" at bounding box center [474, 408] width 6 height 11
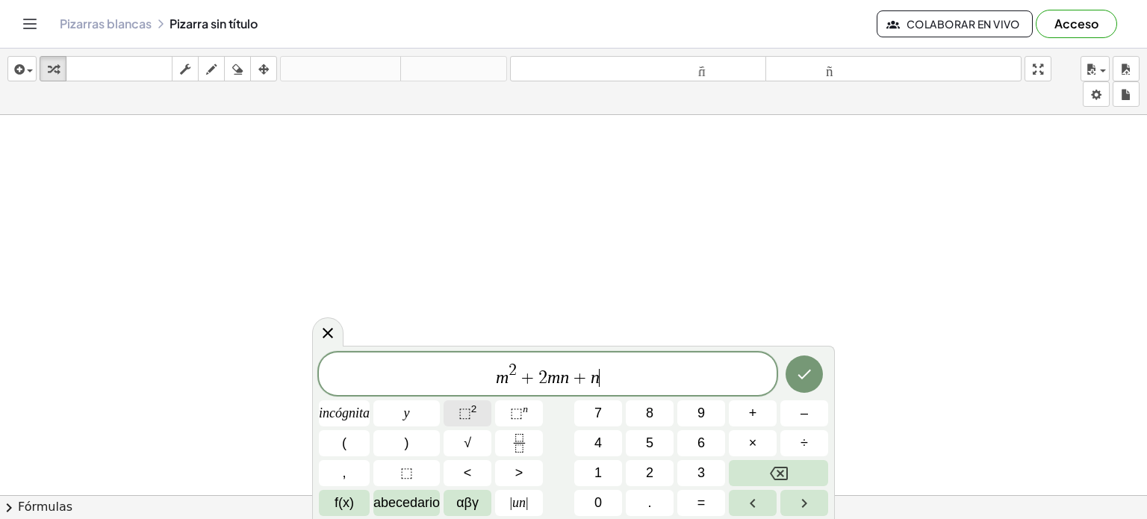
click at [465, 415] on font "⬚" at bounding box center [465, 413] width 13 height 15
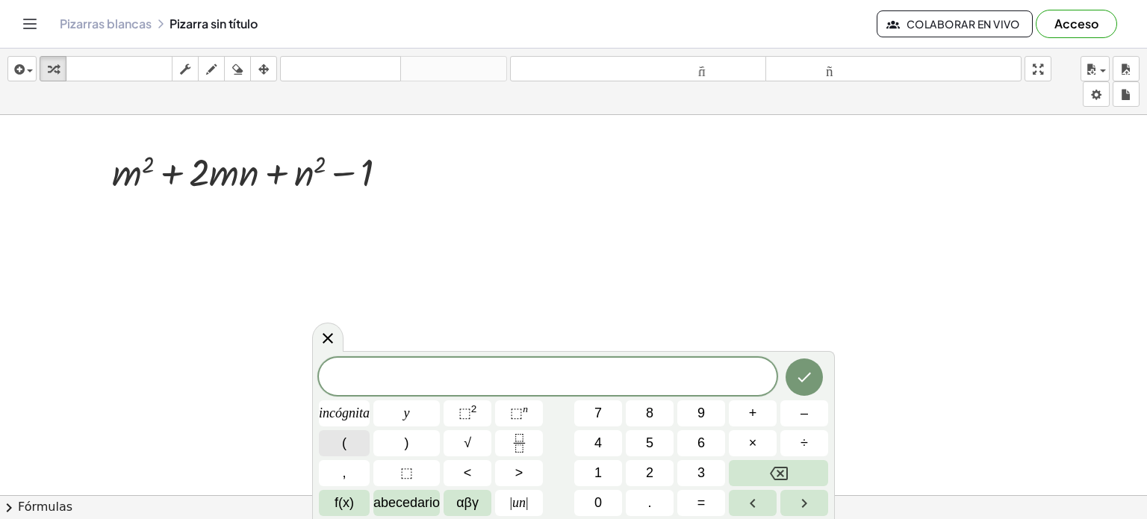
click at [344, 431] on button "(" at bounding box center [344, 443] width 51 height 26
click at [459, 409] on font "⬚" at bounding box center [465, 413] width 13 height 15
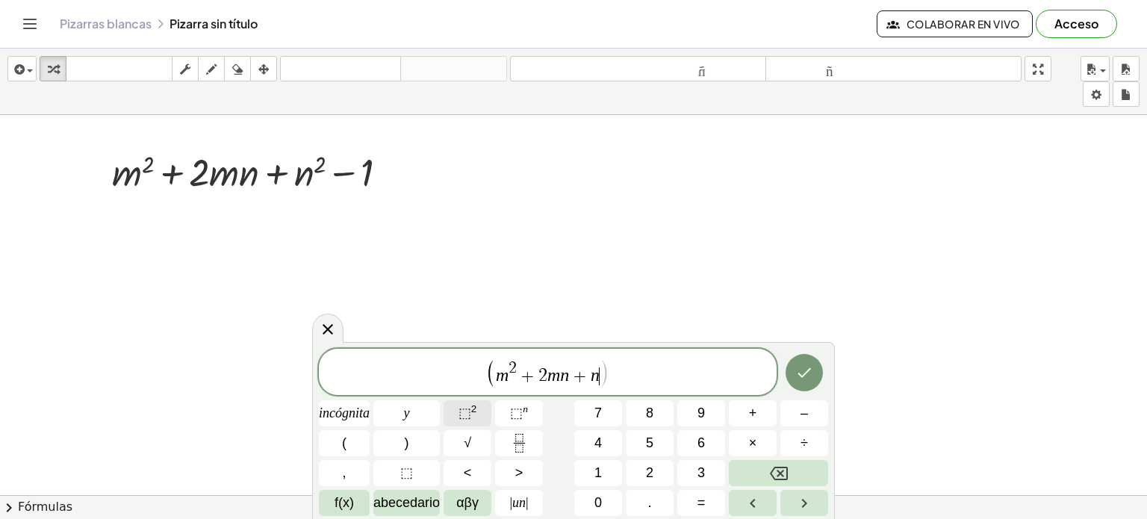
click at [465, 410] on font "⬚" at bounding box center [465, 413] width 13 height 15
click at [419, 432] on button ")" at bounding box center [406, 443] width 66 height 26
click at [815, 376] on button "Hecho" at bounding box center [804, 372] width 37 height 37
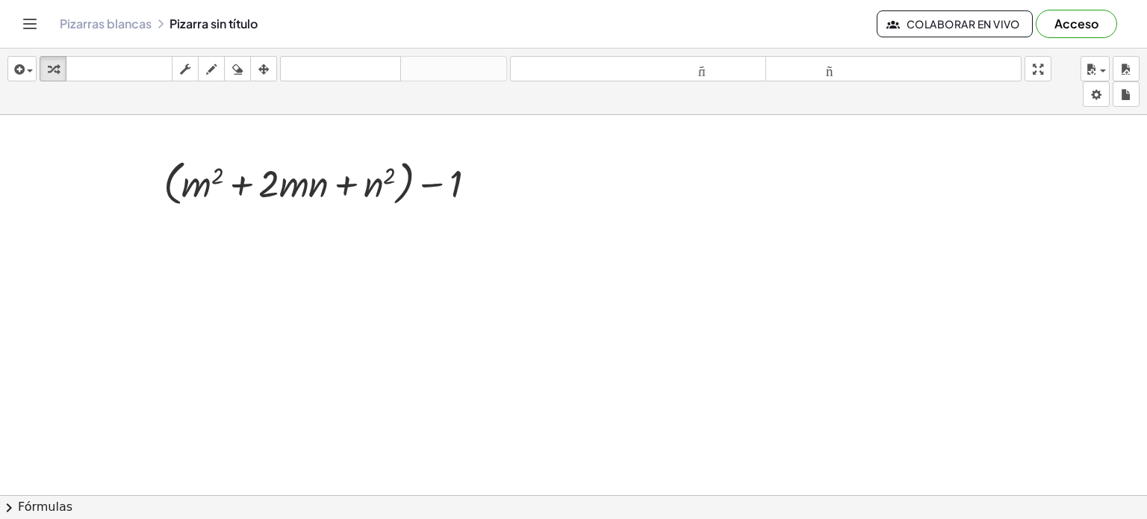
scroll to position [75, 0]
click at [175, 246] on div at bounding box center [573, 480] width 1147 height 880
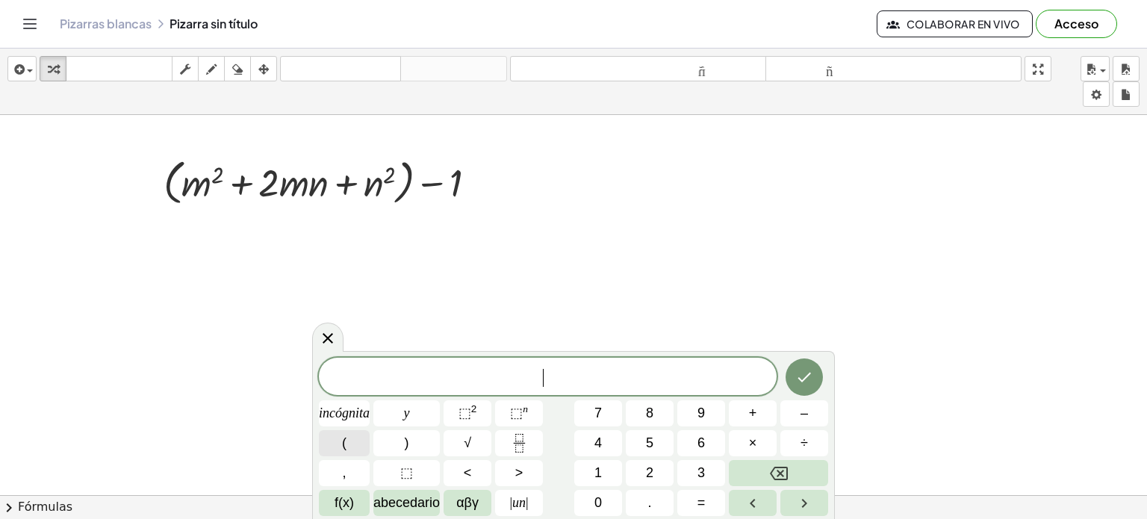
click at [362, 435] on button "(" at bounding box center [344, 443] width 51 height 26
click at [405, 441] on font ")" at bounding box center [407, 442] width 4 height 15
click at [461, 405] on span "⬚ 2" at bounding box center [468, 413] width 19 height 20
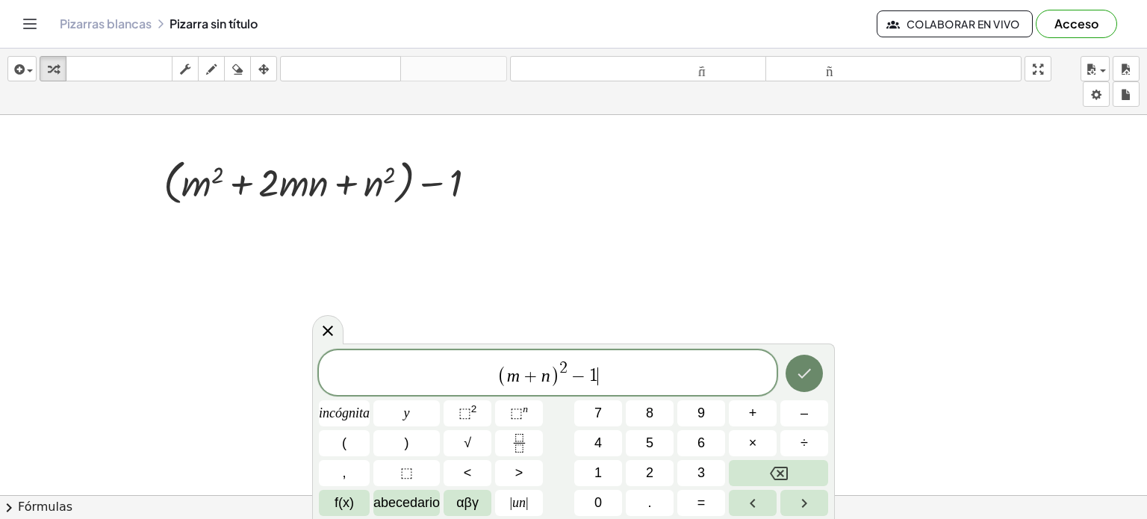
click at [807, 375] on icon "Hecho" at bounding box center [804, 373] width 18 height 18
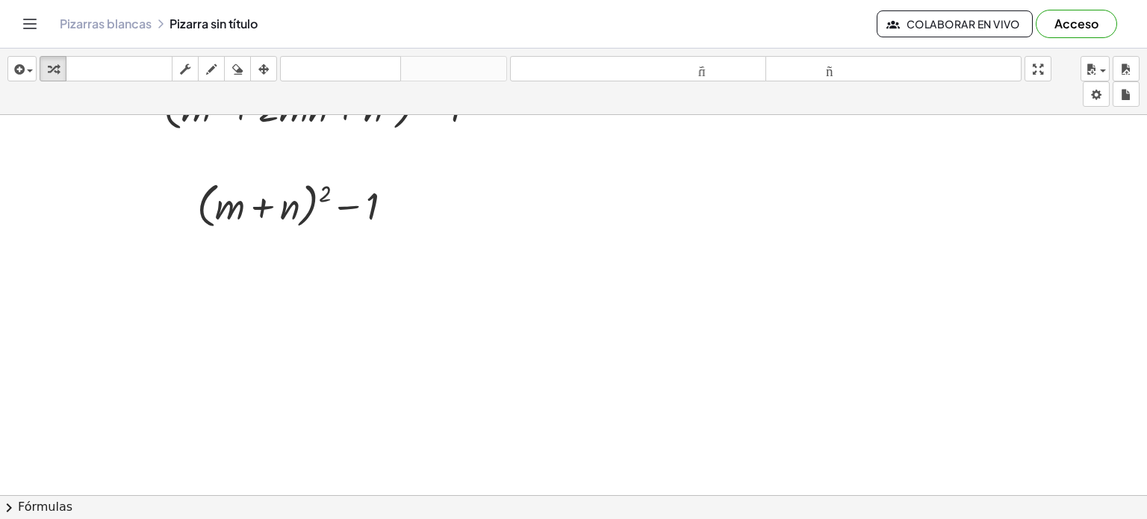
click at [187, 264] on div at bounding box center [573, 406] width 1147 height 880
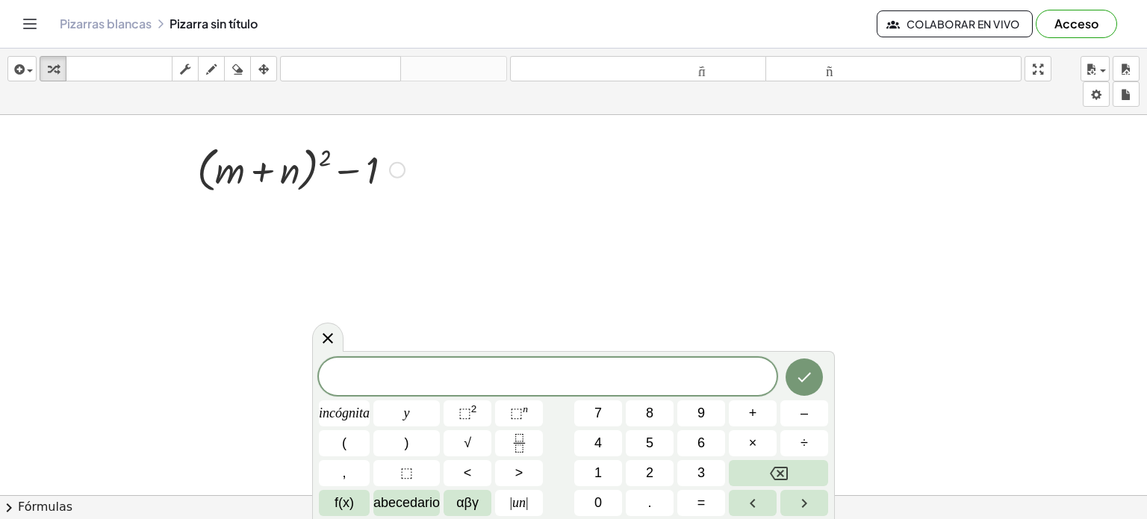
scroll to position [149, 0]
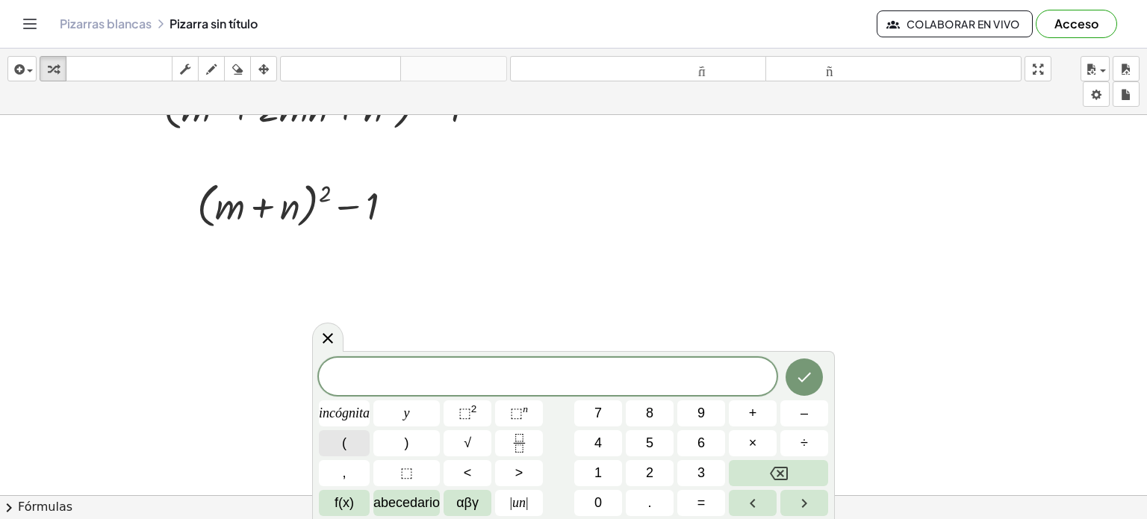
click at [357, 438] on button "(" at bounding box center [344, 443] width 51 height 26
click at [428, 446] on button ")" at bounding box center [406, 443] width 66 height 26
click at [355, 441] on button "(" at bounding box center [344, 443] width 51 height 26
click at [422, 447] on button ")" at bounding box center [406, 443] width 66 height 26
click at [799, 382] on icon "Hecho" at bounding box center [804, 376] width 18 height 18
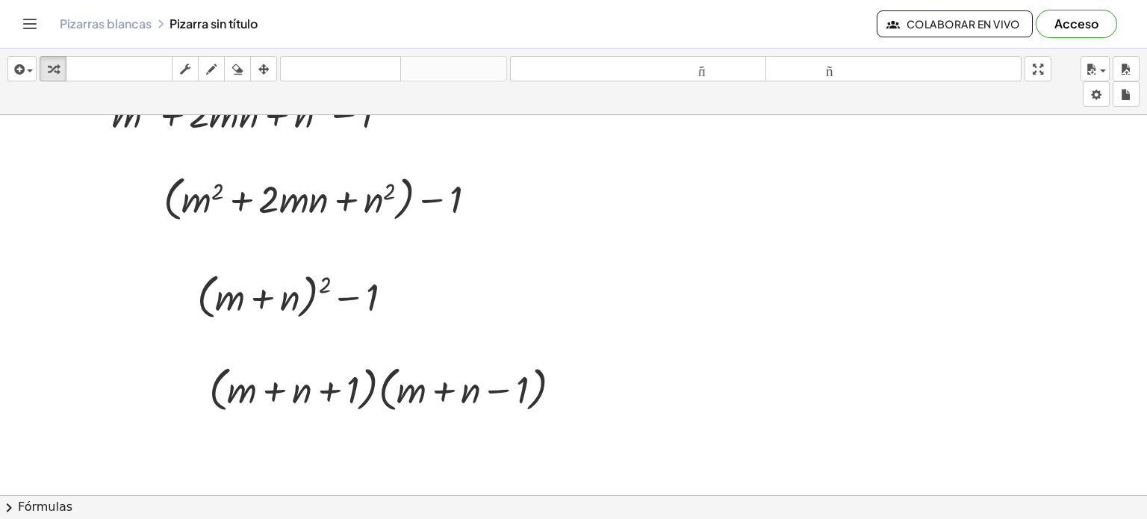
scroll to position [75, 0]
